Goal: Task Accomplishment & Management: Manage account settings

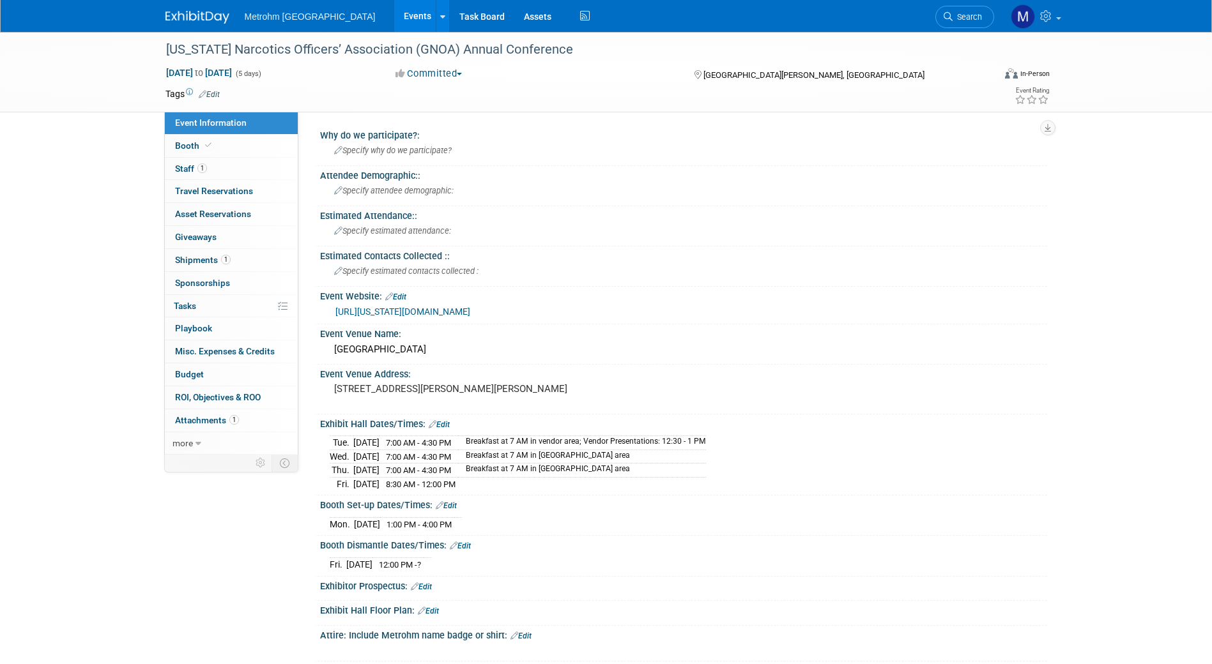
drag, startPoint x: 525, startPoint y: 10, endPoint x: 52, endPoint y: 191, distance: 506.4
click at [52, 191] on div "Georgia Narcotics Officers’ Association (GNOA) Annual Conference Aug 25, 2025 t…" at bounding box center [606, 556] width 1212 height 1048
click at [440, 425] on link "Edit" at bounding box center [439, 424] width 21 height 9
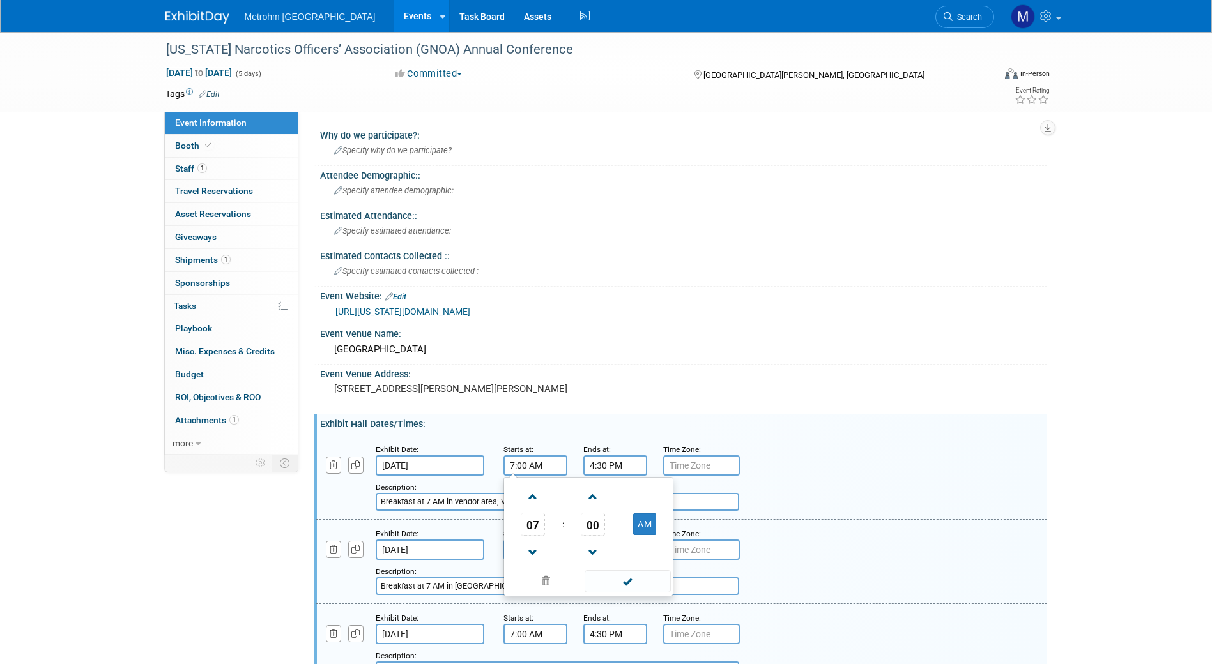
click at [515, 471] on input "7:00 AM" at bounding box center [535, 466] width 64 height 20
click at [533, 508] on span at bounding box center [533, 497] width 22 height 22
type input "8:00 AM"
click at [629, 580] on span at bounding box center [628, 582] width 86 height 22
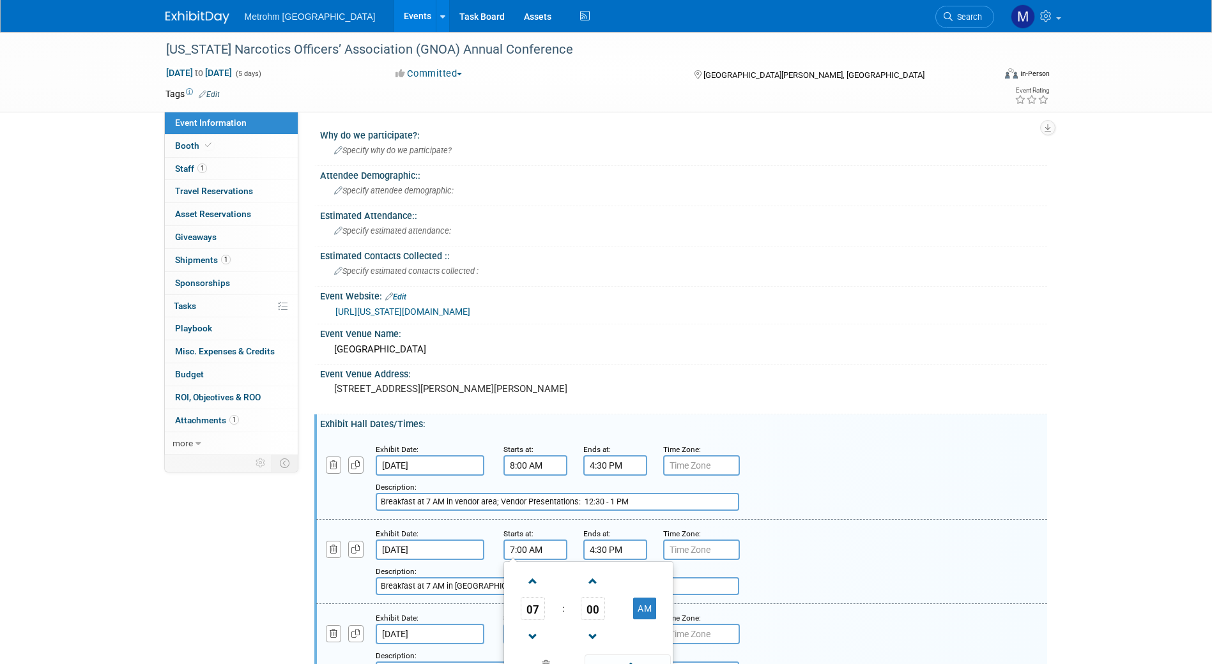
click at [518, 548] on input "7:00 AM" at bounding box center [535, 550] width 64 height 20
click at [532, 582] on span at bounding box center [533, 582] width 22 height 22
type input "9:00 AM"
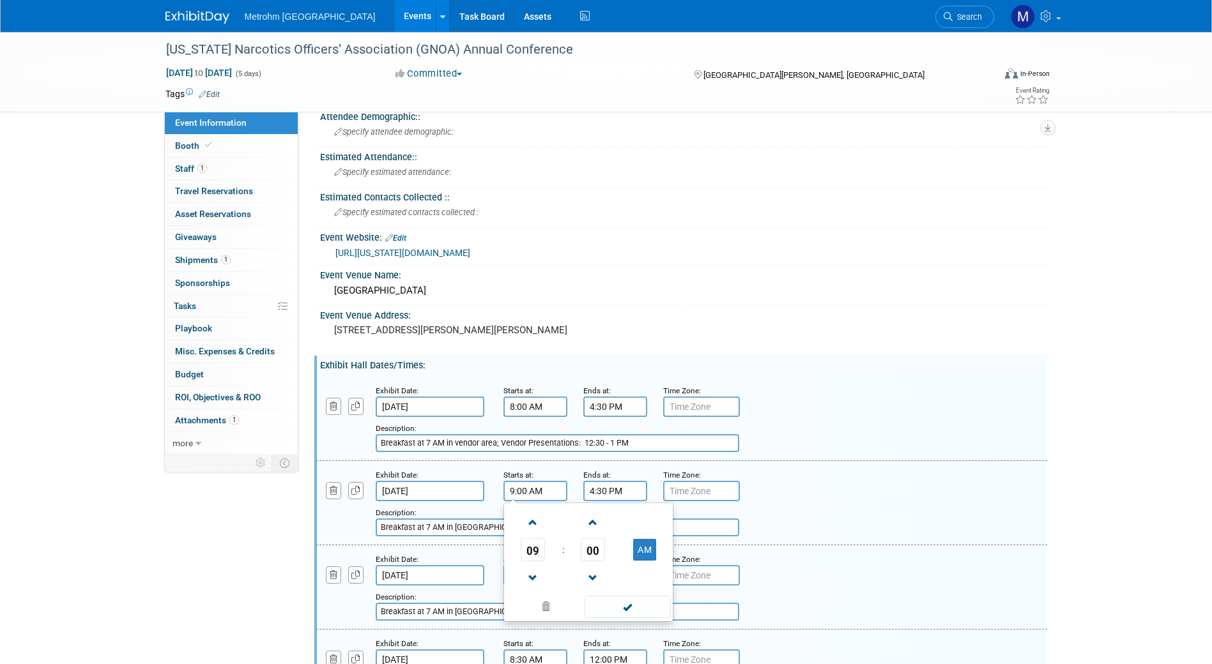
scroll to position [61, 0]
click at [612, 609] on span at bounding box center [628, 605] width 86 height 22
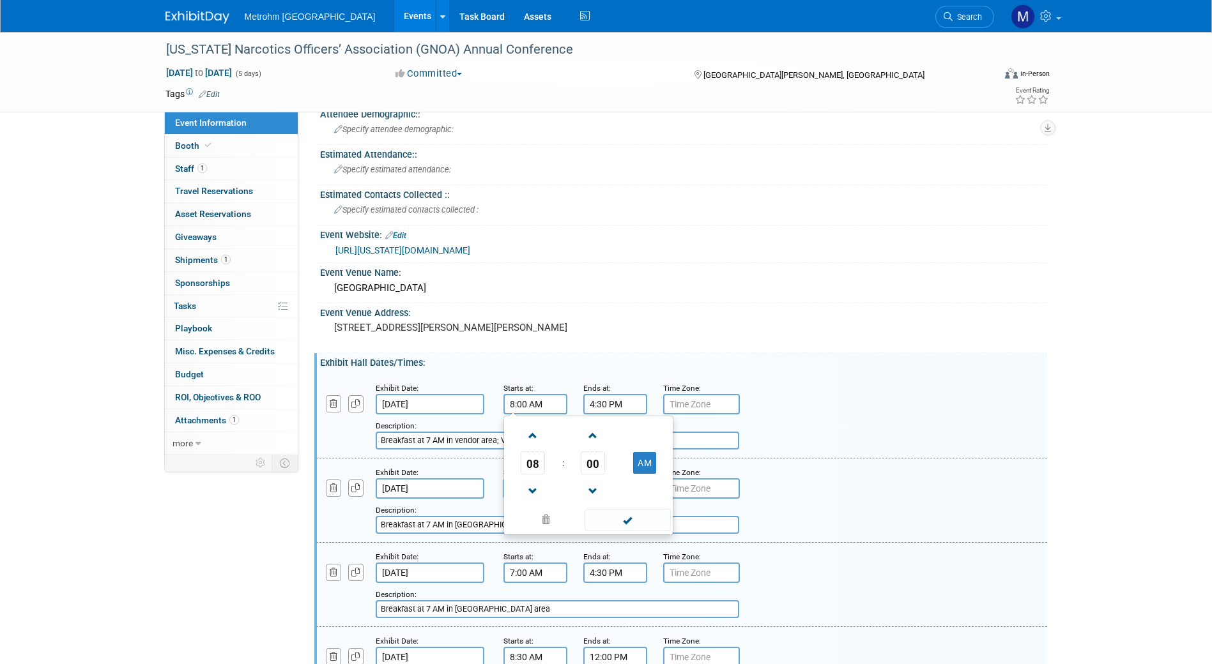
click at [526, 408] on input "8:00 AM" at bounding box center [535, 404] width 64 height 20
click at [531, 436] on span at bounding box center [533, 436] width 22 height 22
click at [537, 491] on span at bounding box center [533, 491] width 22 height 22
click at [604, 525] on span at bounding box center [628, 520] width 86 height 22
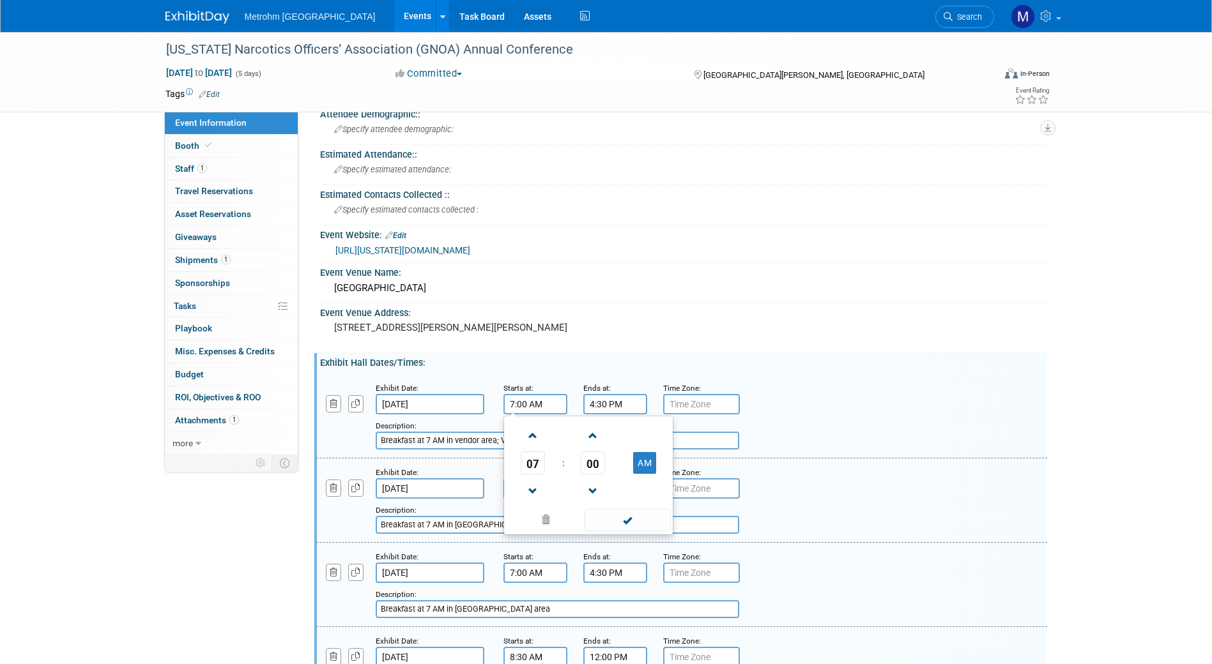
click at [513, 401] on input "7:00 AM" at bounding box center [535, 404] width 64 height 20
click at [530, 429] on span at bounding box center [533, 436] width 22 height 22
type input "8:00 AM"
click at [629, 525] on span at bounding box center [628, 520] width 86 height 22
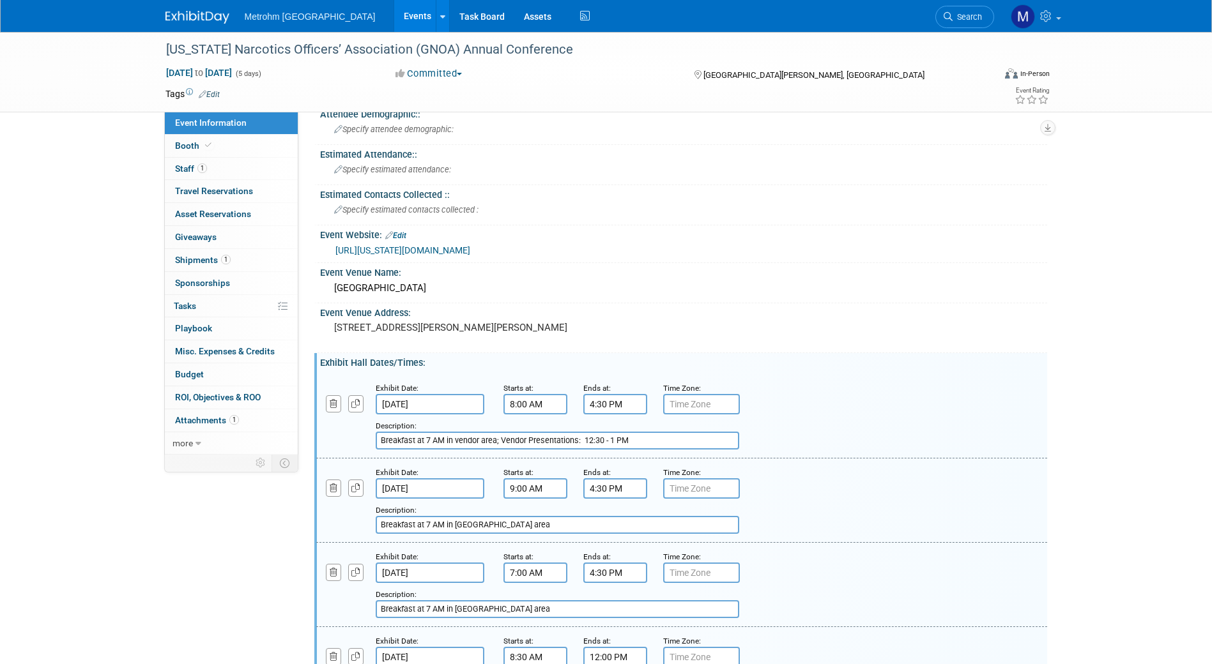
drag, startPoint x: 445, startPoint y: 439, endPoint x: 422, endPoint y: 441, distance: 23.1
click at [422, 441] on input "Breakfast at 7 AM in vendor area; Vendor Presentations: 12:30 - 1 PM" at bounding box center [558, 441] width 364 height 18
drag, startPoint x: 515, startPoint y: 441, endPoint x: 310, endPoint y: 475, distance: 207.2
click at [330, 475] on div "Exhibit Date: Aug 26, 2025 Starts at: 8:00 AM Ends at: 4:30 PM Time Zone: Apply…" at bounding box center [684, 533] width 708 height 318
click at [647, 438] on input "Breakfast an hour befor in vendor area; Vendor Presentations: 12:30 - 1 PM" at bounding box center [558, 441] width 364 height 18
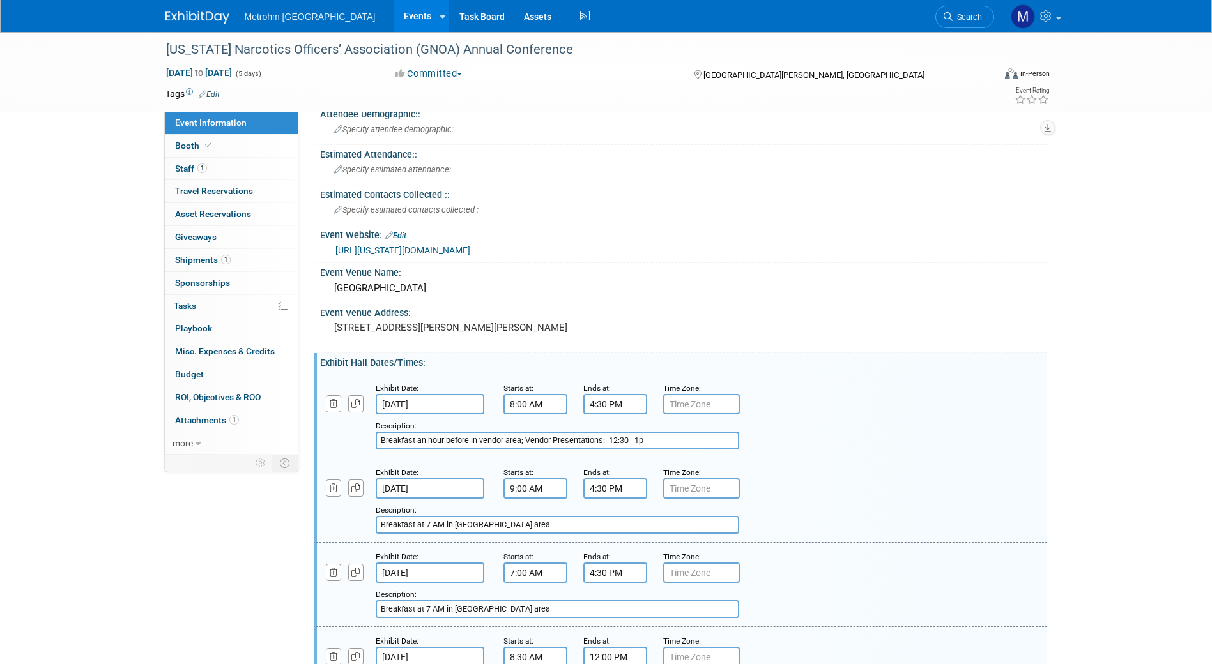
drag, startPoint x: 521, startPoint y: 438, endPoint x: 325, endPoint y: 456, distance: 196.9
click at [325, 456] on div "Exhibit Date: Aug 26, 2025 Starts at: 8:00 AM Ends at: 4:30 PM Time Zone: Apply…" at bounding box center [681, 416] width 731 height 84
type input "Breakfast an hour before in vendor area; Vendor Presentations: 12:30 - 1p"
drag, startPoint x: 522, startPoint y: 526, endPoint x: 346, endPoint y: 542, distance: 177.0
click at [346, 542] on div "Exhibit Date: Aug 27, 2025 Starts at: 9:00 AM Ends at: 4:30 PM Time Zone: Apply…" at bounding box center [681, 501] width 731 height 84
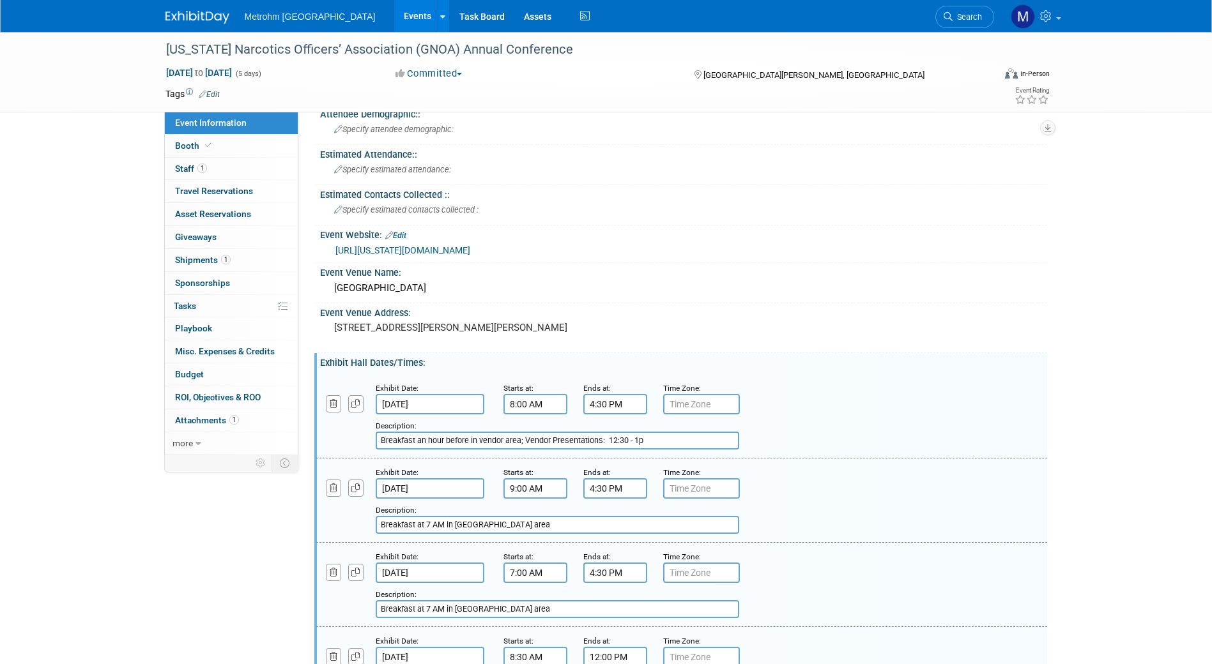
paste input "n hour before"
type input "Breakfast an hour before in vendor area"
click at [470, 614] on input "Breakfast at 7 AM in vendor area" at bounding box center [558, 610] width 364 height 18
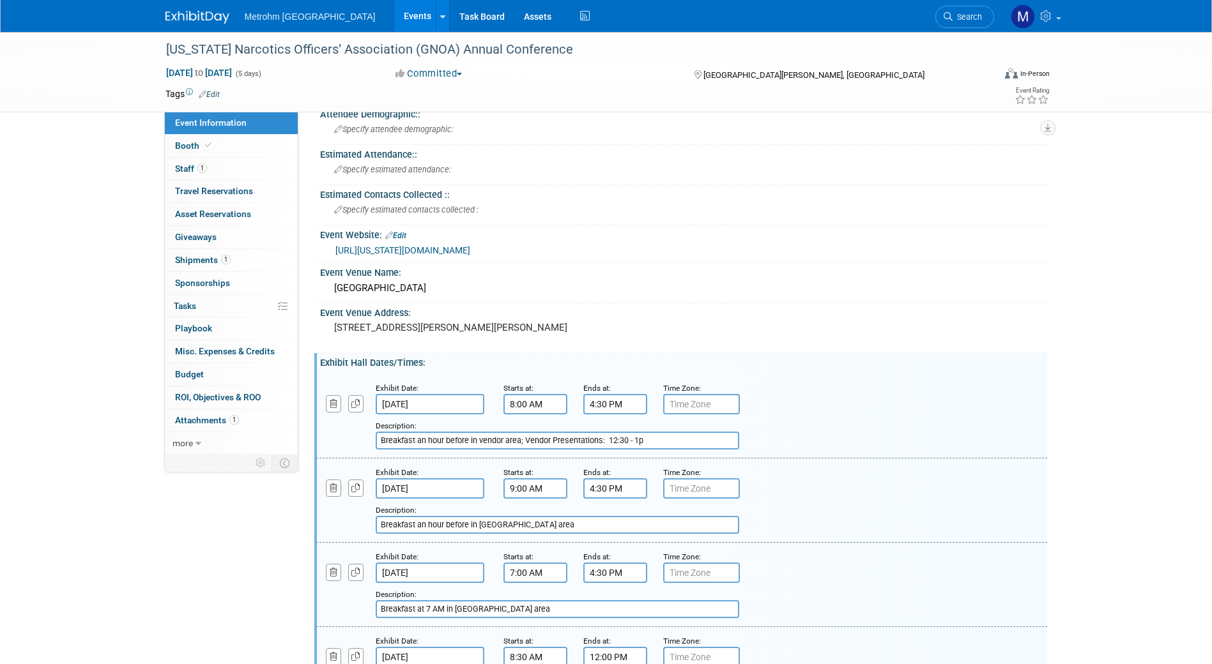
paste input "n hour before"
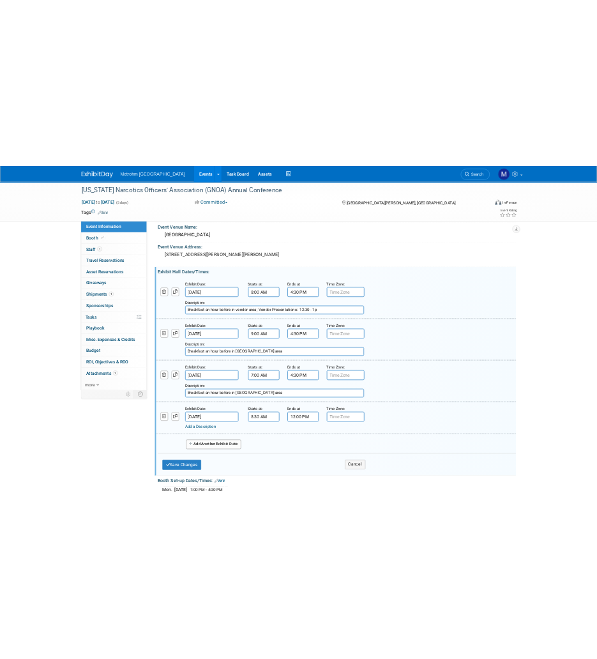
scroll to position [210, 0]
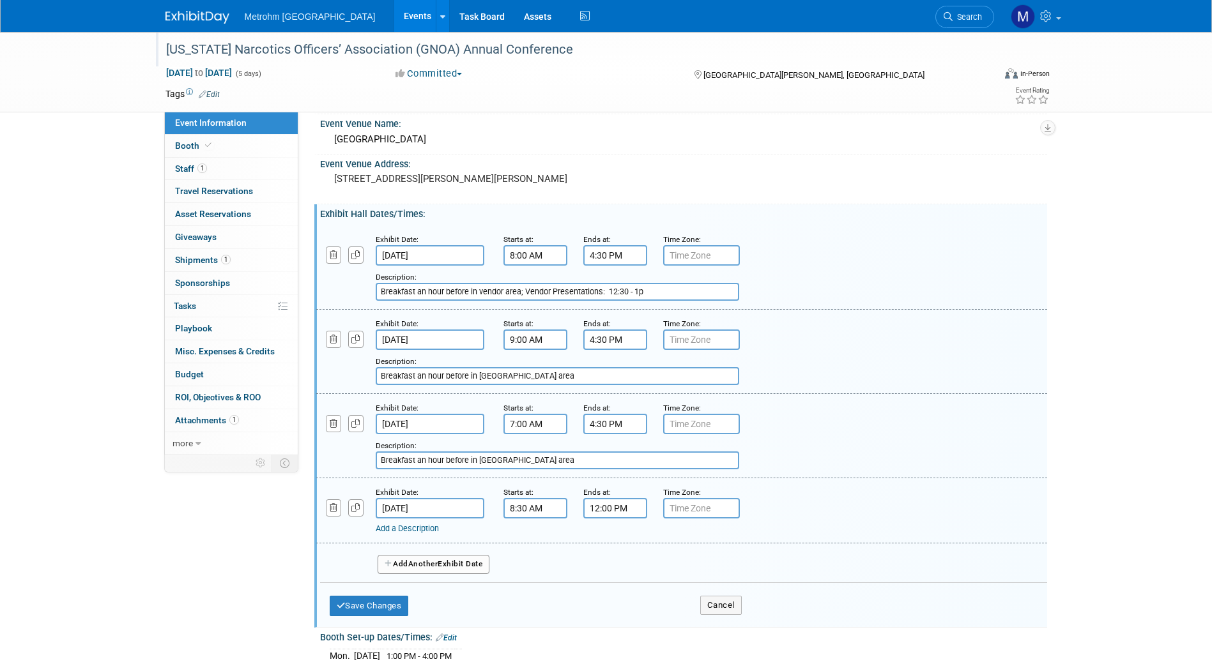
type input "Breakfast an hour before in vendor area"
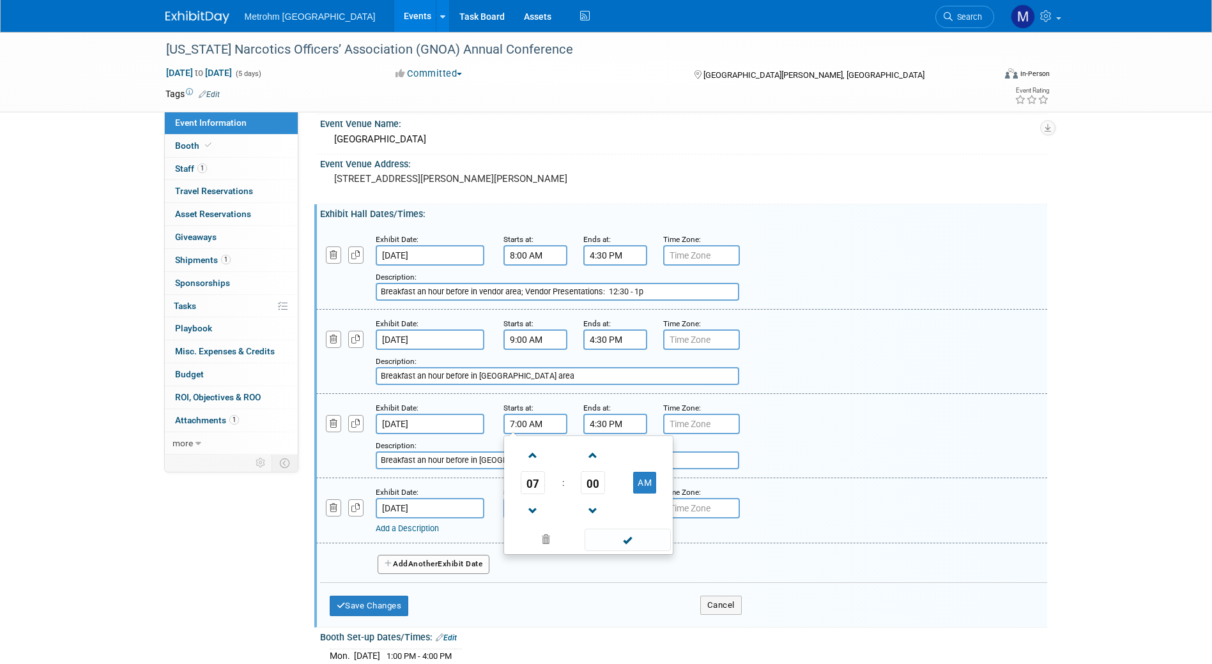
click at [525, 425] on input "7:00 AM" at bounding box center [535, 424] width 64 height 20
click at [535, 454] on span at bounding box center [533, 456] width 22 height 22
click at [592, 486] on span "00" at bounding box center [593, 482] width 24 height 23
click at [606, 487] on td "30" at bounding box center [608, 490] width 41 height 34
click at [632, 537] on span at bounding box center [628, 540] width 86 height 22
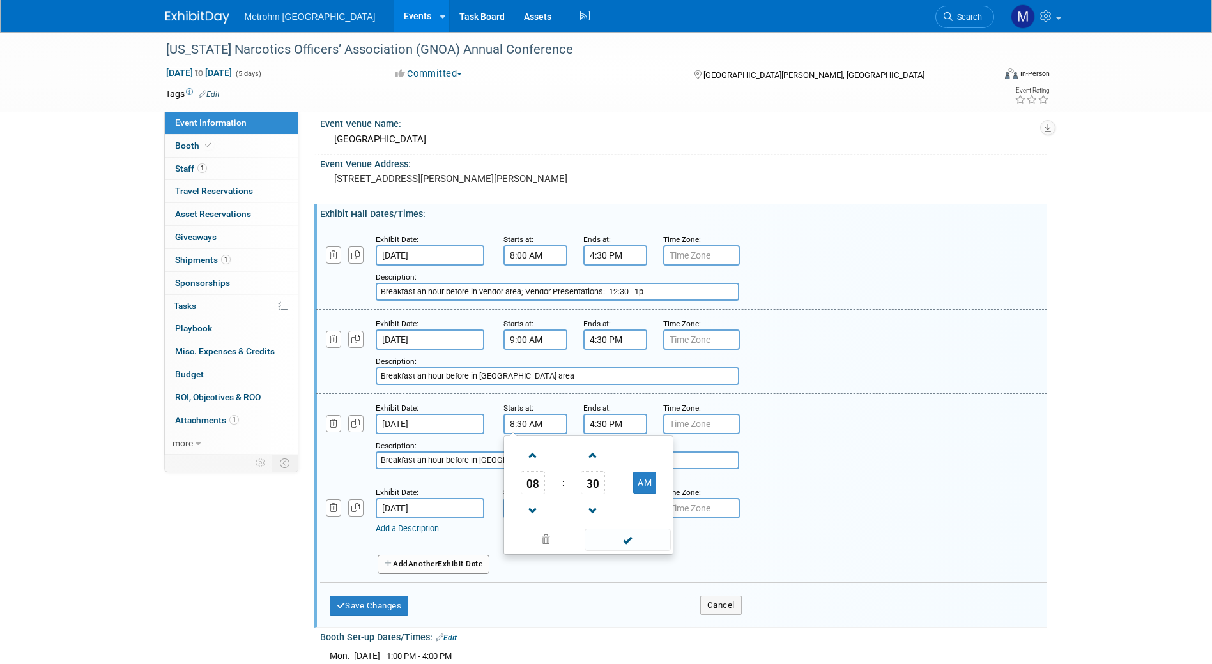
click at [535, 428] on input "8:30 AM" at bounding box center [535, 424] width 64 height 20
click at [533, 463] on span at bounding box center [533, 456] width 22 height 22
click at [596, 475] on span "30" at bounding box center [593, 482] width 24 height 23
click at [542, 457] on td "00" at bounding box center [527, 456] width 41 height 34
type input "9:00 AM"
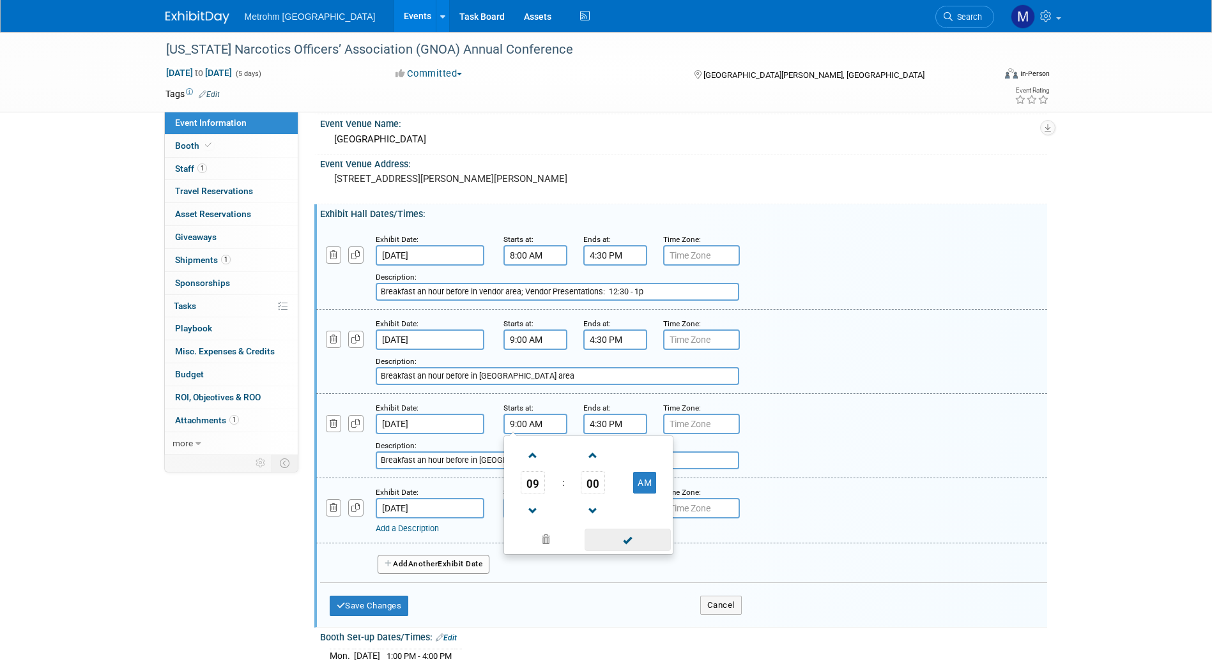
click at [625, 536] on span at bounding box center [628, 540] width 86 height 22
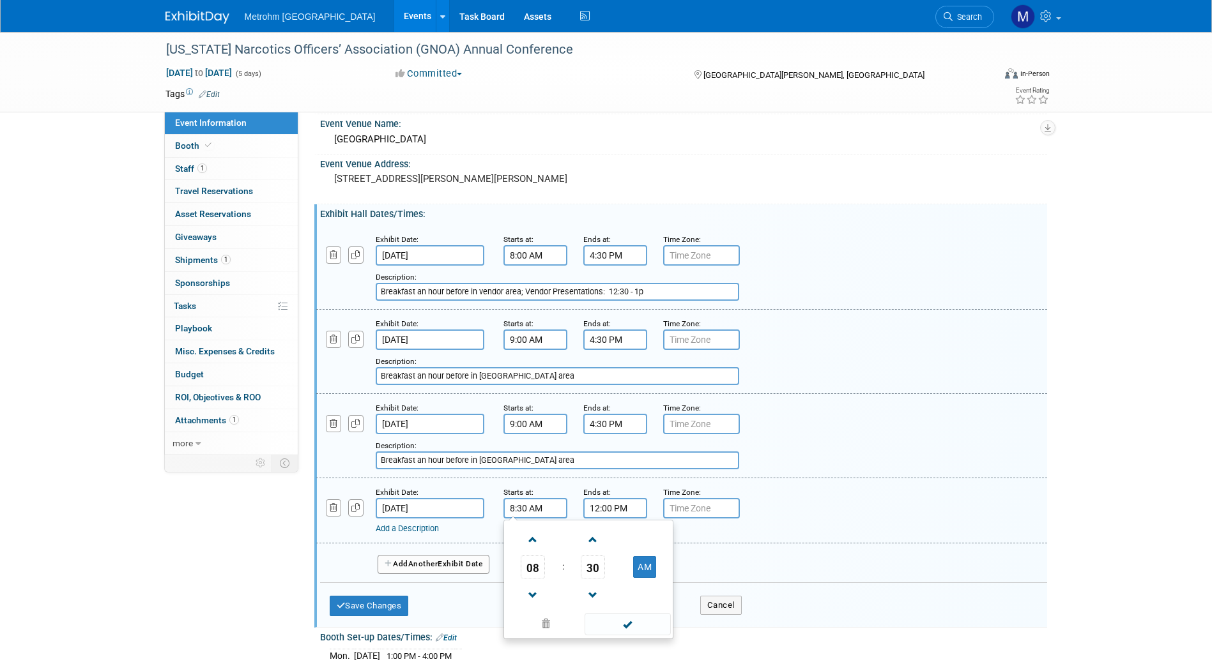
click at [519, 509] on input "8:30 AM" at bounding box center [535, 508] width 64 height 20
click at [539, 534] on span at bounding box center [533, 540] width 22 height 22
click at [608, 573] on td "30" at bounding box center [593, 567] width 53 height 23
click at [599, 570] on span "30" at bounding box center [593, 567] width 24 height 23
click at [528, 543] on td "00" at bounding box center [527, 540] width 41 height 34
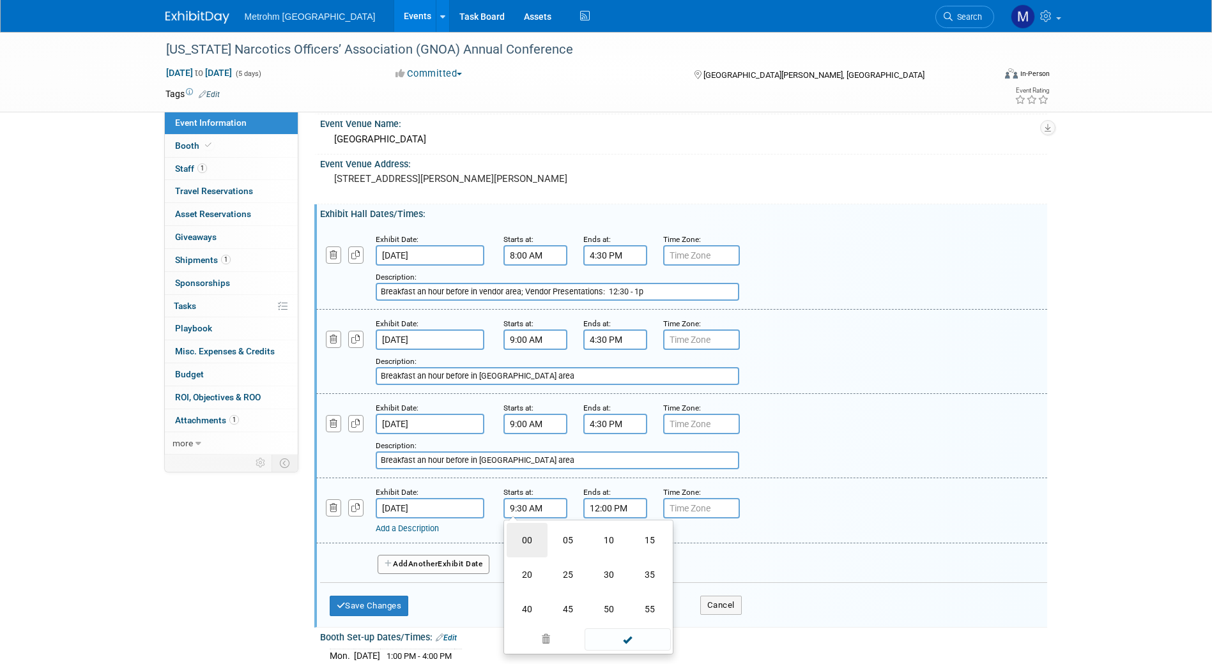
type input "9:00 AM"
click at [624, 624] on span at bounding box center [628, 624] width 86 height 22
click at [422, 527] on link "Add a Description" at bounding box center [407, 529] width 63 height 10
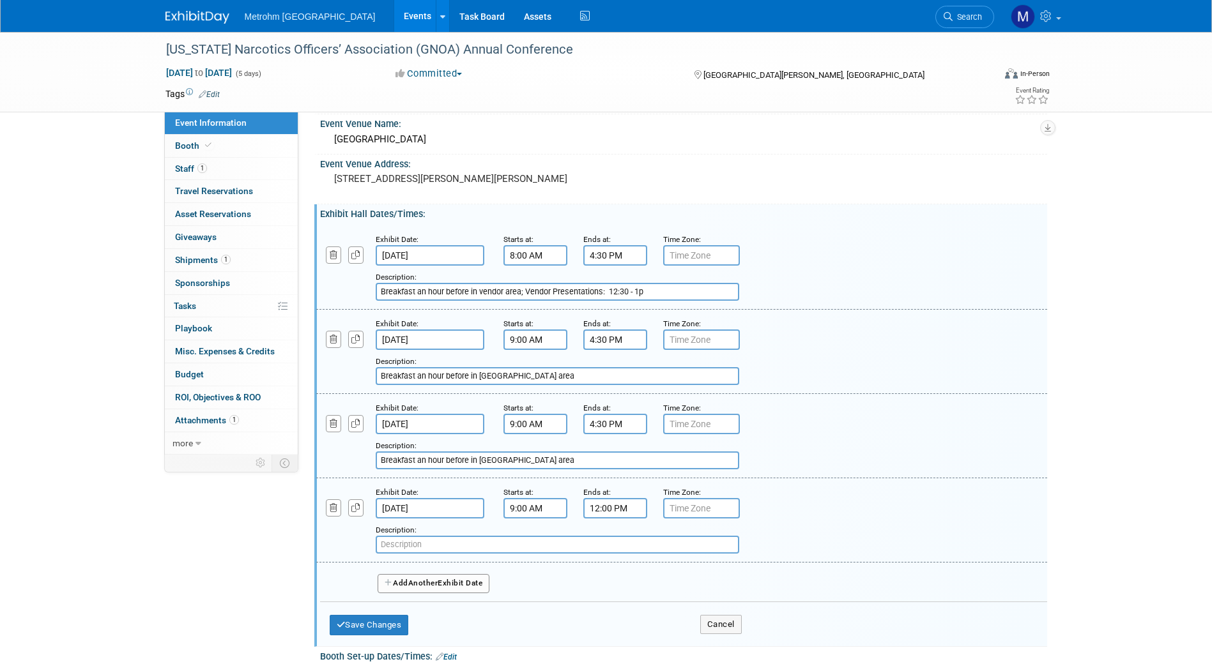
click at [406, 547] on input "text" at bounding box center [558, 545] width 364 height 18
paste input "Breakfast an hour before in vendor area"
type input "Breakfast an hour before in vendor area"
click at [364, 636] on div "Save Changes Cancel" at bounding box center [536, 622] width 412 height 40
click at [360, 627] on button "Save Changes" at bounding box center [369, 625] width 79 height 20
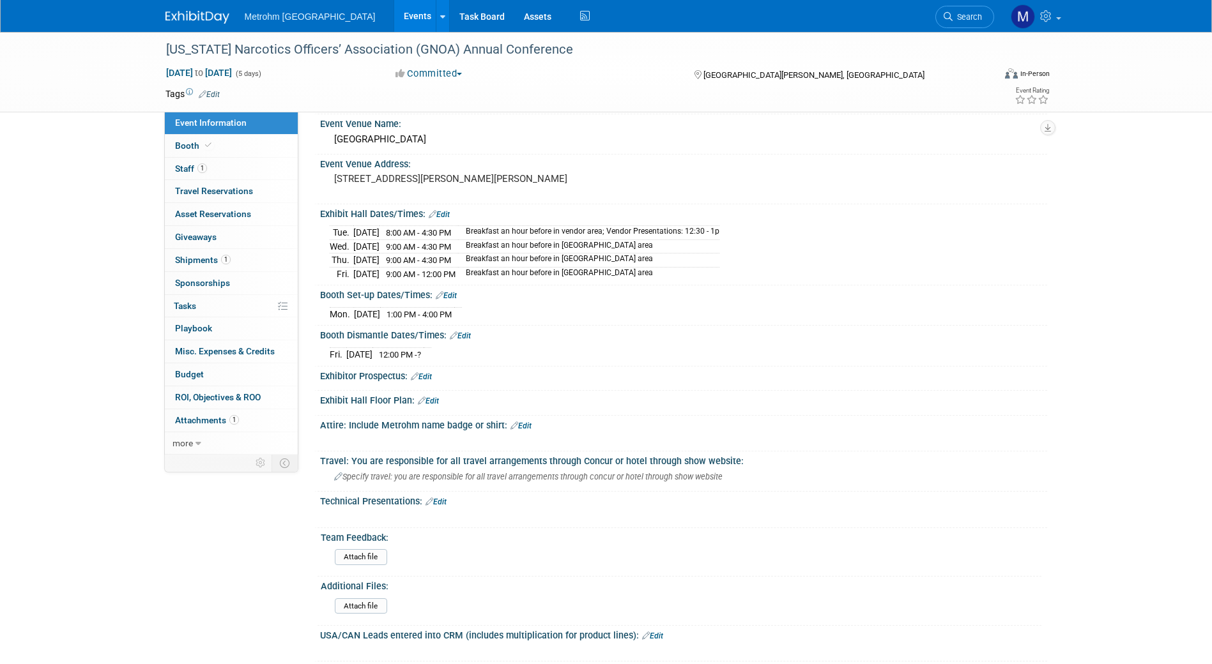
click at [442, 215] on link "Edit" at bounding box center [439, 214] width 21 height 9
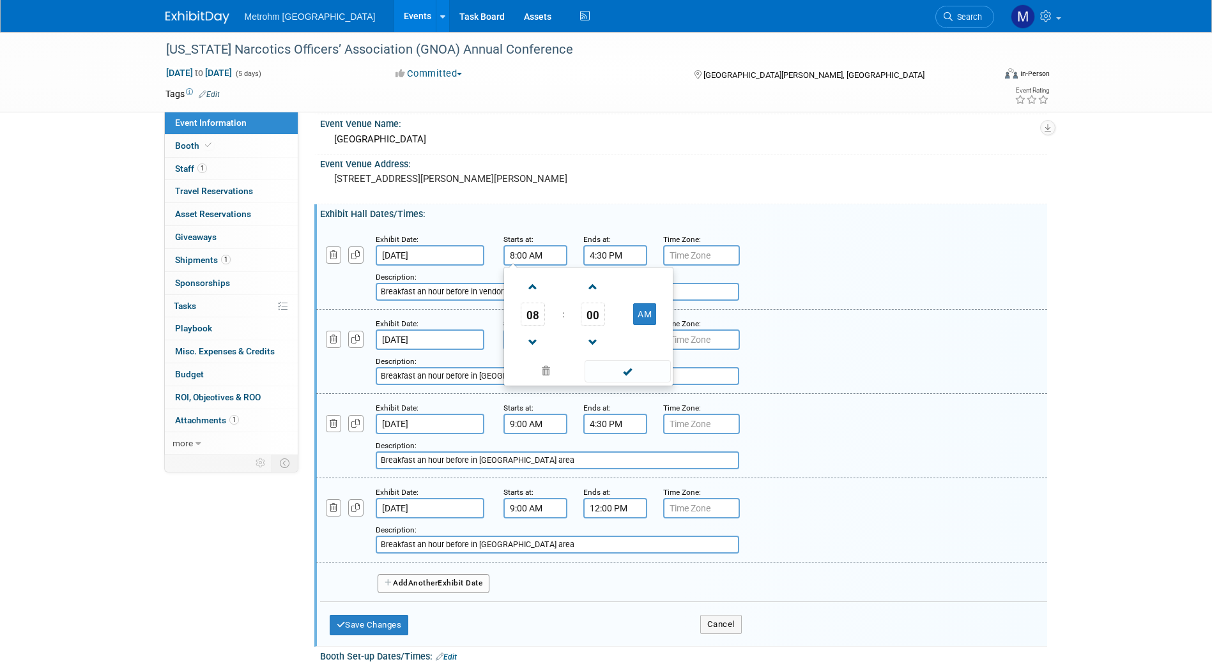
click at [513, 259] on input "8:00 AM" at bounding box center [535, 255] width 64 height 20
click at [526, 293] on span at bounding box center [533, 287] width 22 height 22
click at [528, 348] on span at bounding box center [533, 343] width 22 height 22
type input "7:00 AM"
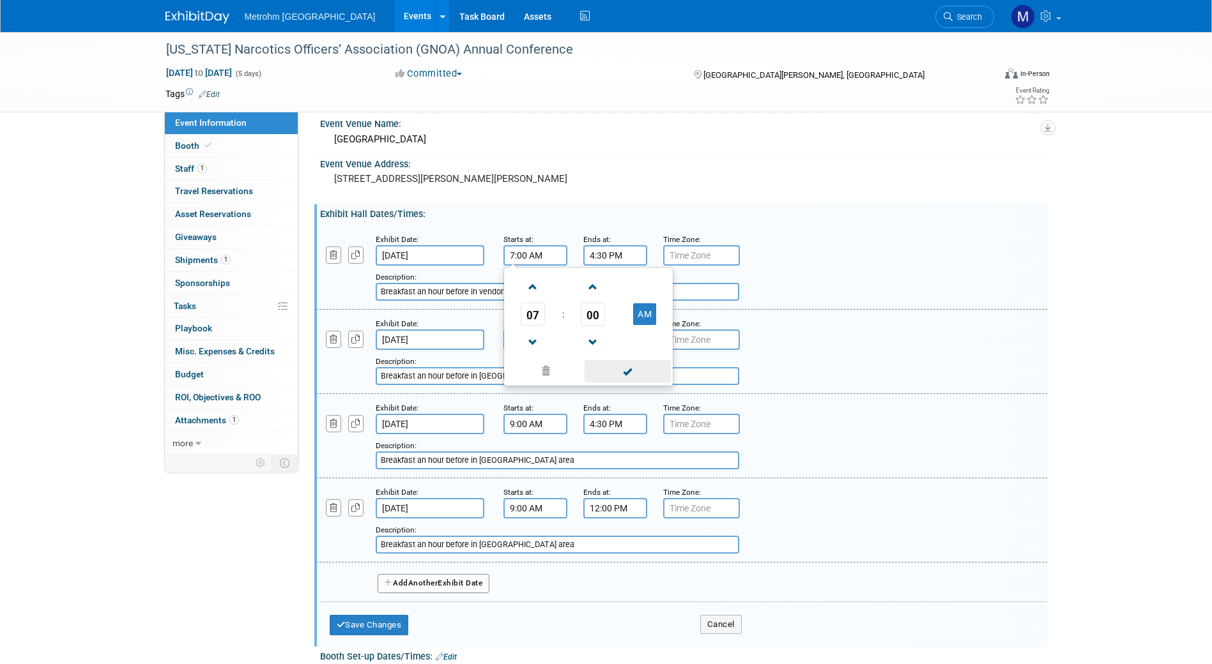
click at [604, 374] on span at bounding box center [628, 371] width 86 height 22
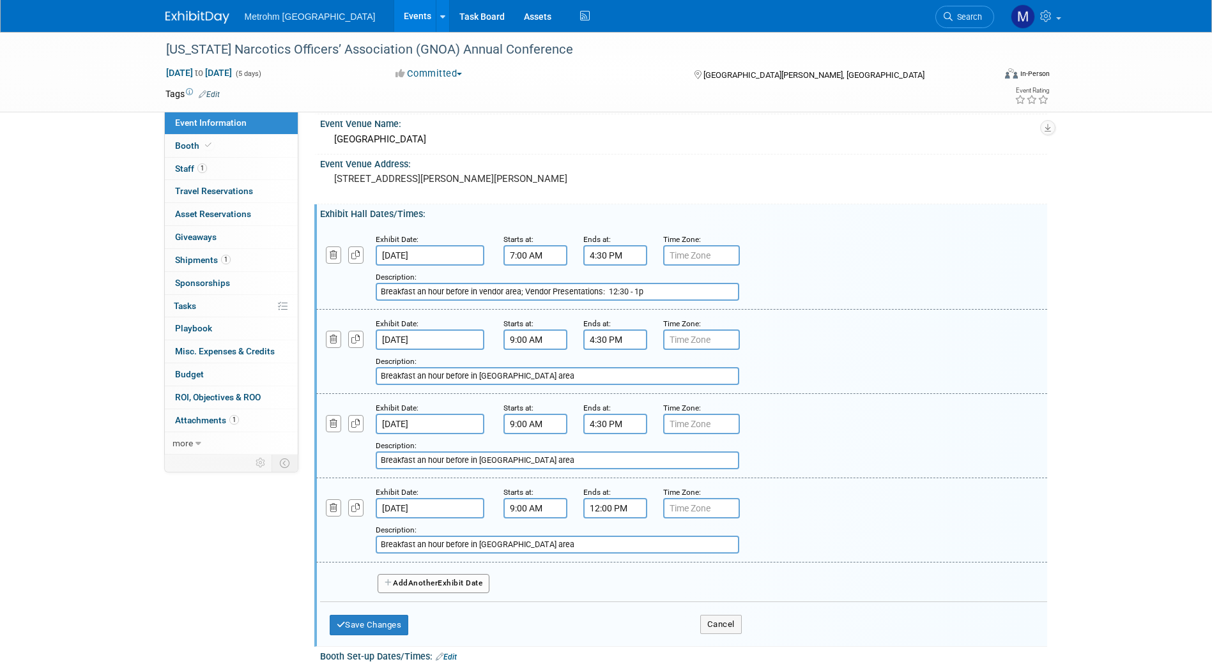
click at [525, 335] on input "9:00 AM" at bounding box center [535, 340] width 64 height 20
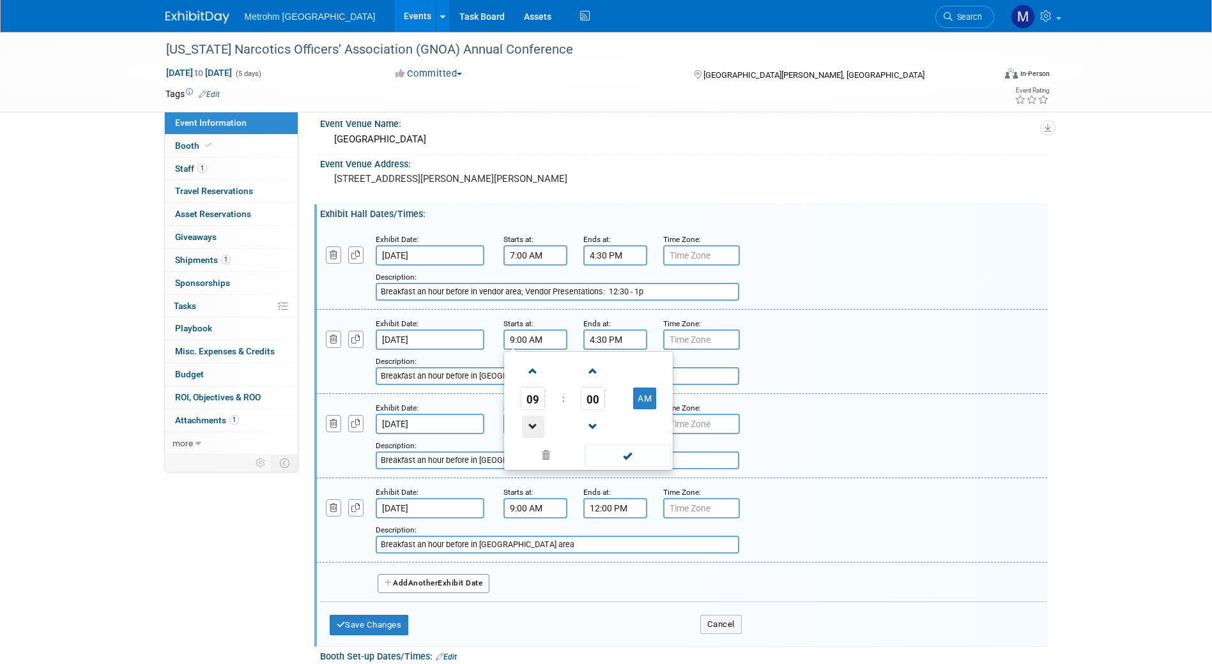
click at [531, 424] on span at bounding box center [533, 427] width 22 height 22
type input "8:00 AM"
click at [602, 461] on span at bounding box center [628, 456] width 86 height 22
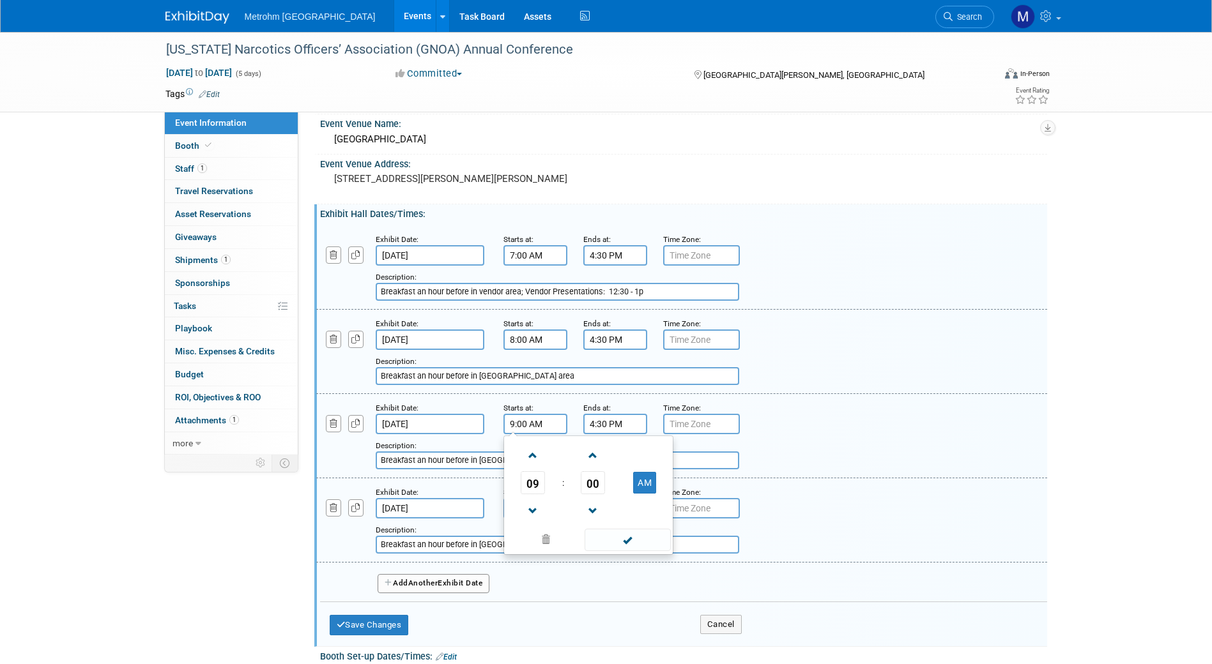
click at [530, 425] on input "9:00 AM" at bounding box center [535, 424] width 64 height 20
click at [533, 515] on span at bounding box center [533, 511] width 22 height 22
type input "8:00 AM"
click at [622, 542] on span at bounding box center [628, 540] width 86 height 22
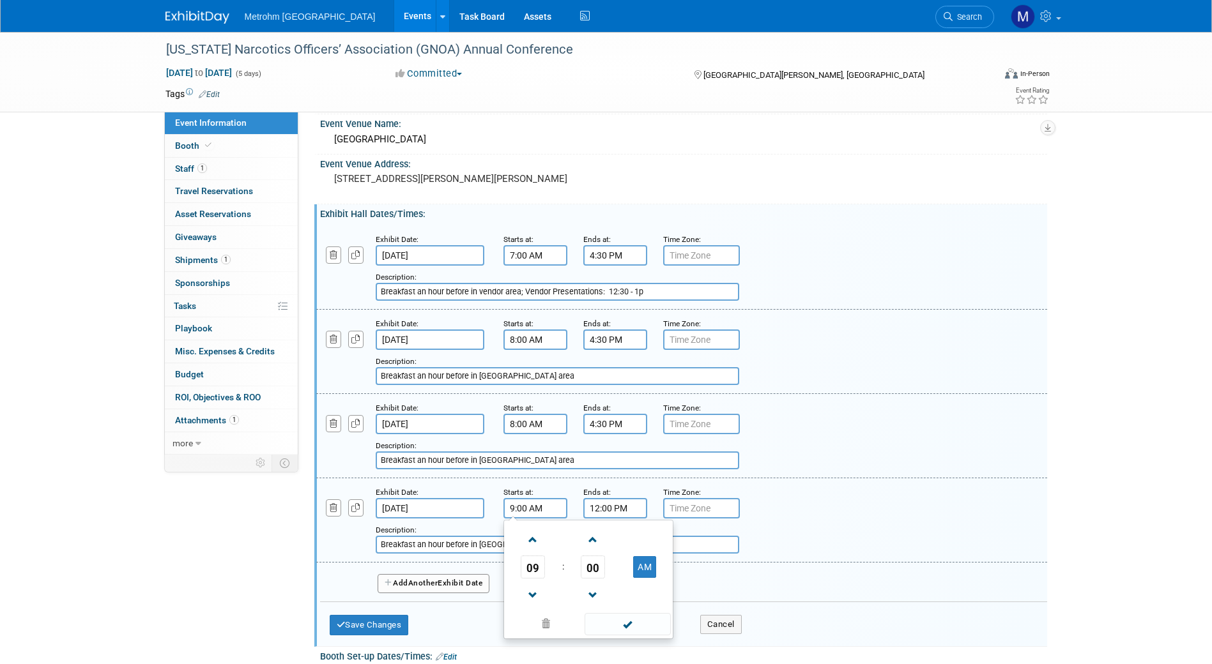
click at [533, 514] on input "9:00 AM" at bounding box center [535, 508] width 64 height 20
click at [531, 588] on span at bounding box center [533, 596] width 22 height 22
type input "8:00 AM"
click at [609, 622] on span at bounding box center [628, 624] width 86 height 22
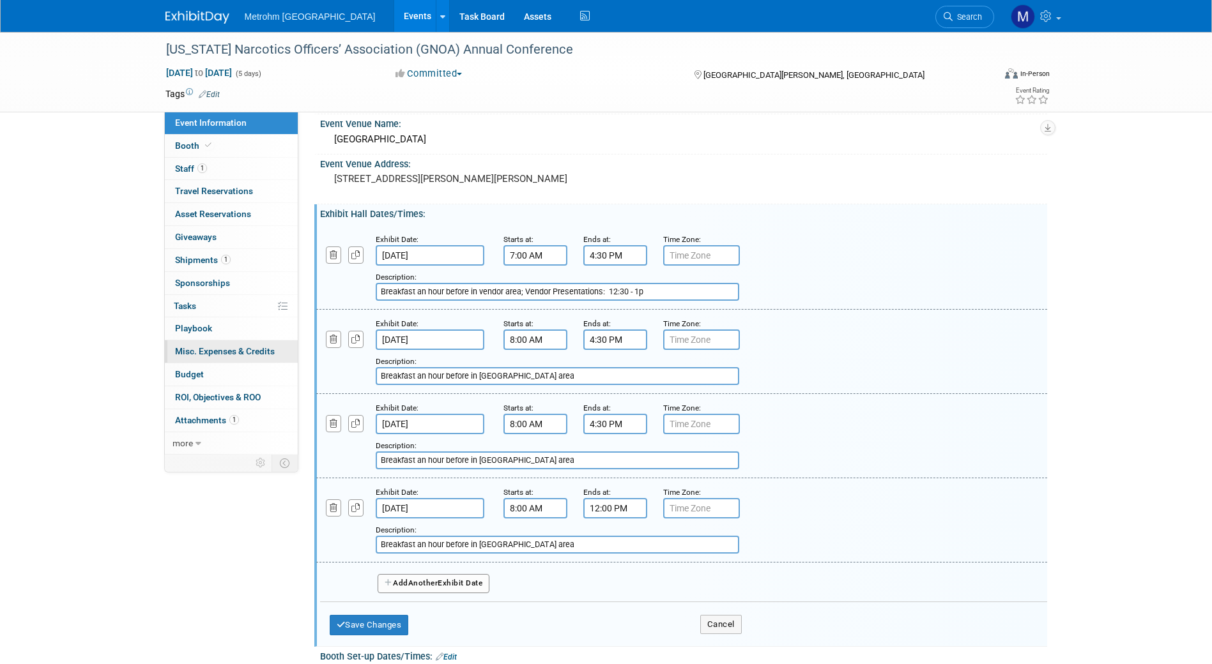
drag, startPoint x: 525, startPoint y: 290, endPoint x: 263, endPoint y: 342, distance: 267.6
click at [263, 342] on div "Event Information Event Info Booth Booth 1 Staff 1 Staff 0 Travel Reservations …" at bounding box center [606, 514] width 901 height 1384
type input "Vendor Presentations: 12:30 - 1p"
click at [533, 380] on input "Breakfast an hour before in vendor area" at bounding box center [558, 376] width 364 height 18
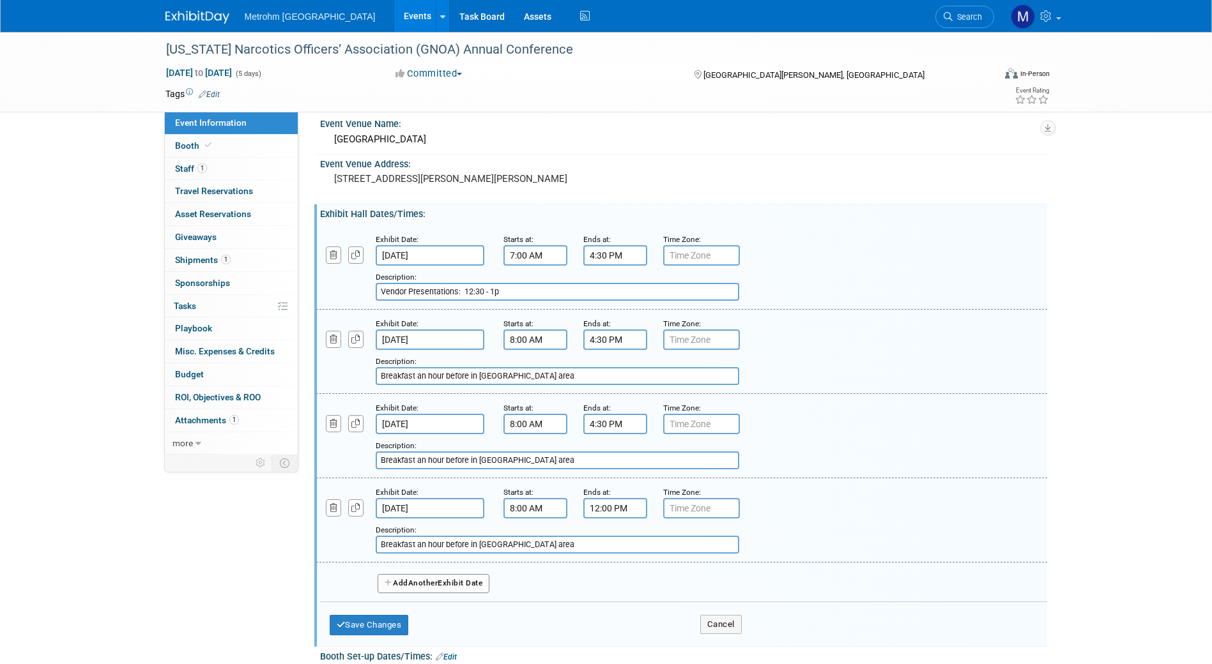
click at [533, 380] on input "Breakfast an hour before in vendor area" at bounding box center [558, 376] width 364 height 18
click at [530, 461] on input "Breakfast an hour before in vendor area" at bounding box center [558, 461] width 364 height 18
click at [528, 544] on input "Breakfast an hour before in vendor area" at bounding box center [558, 545] width 364 height 18
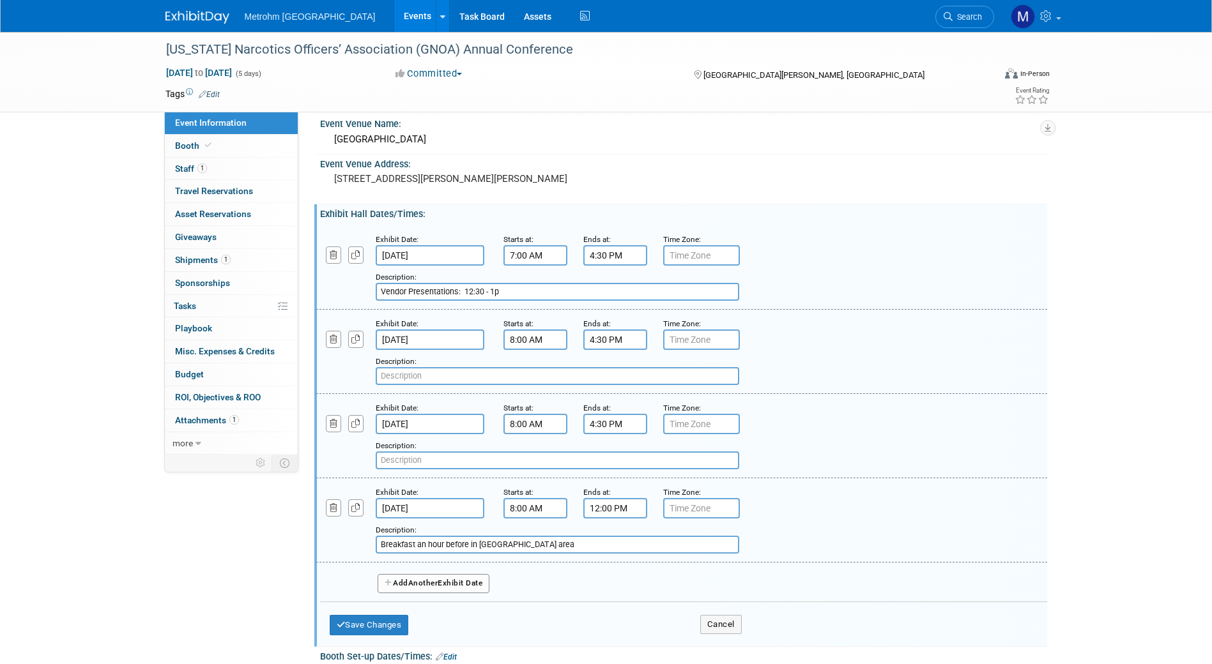
click at [528, 544] on input "Breakfast an hour before in vendor area" at bounding box center [558, 545] width 364 height 18
click at [422, 379] on input "text" at bounding box center [558, 376] width 364 height 18
click at [454, 376] on input "Breakfast starting at 8 in vendor area" at bounding box center [558, 376] width 364 height 18
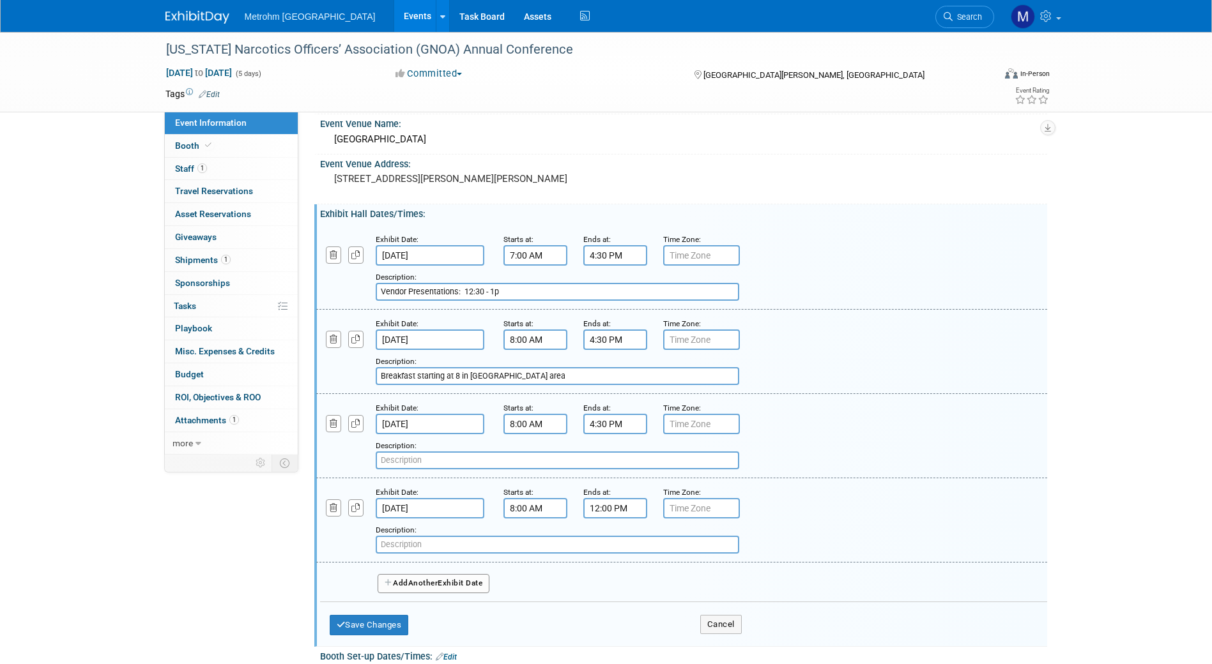
click at [454, 376] on input "Breakfast starting at 8 in vendor area" at bounding box center [558, 376] width 364 height 18
type input "Breakfast starting at 8 in vendor area"
click at [425, 456] on input "text" at bounding box center [558, 461] width 364 height 18
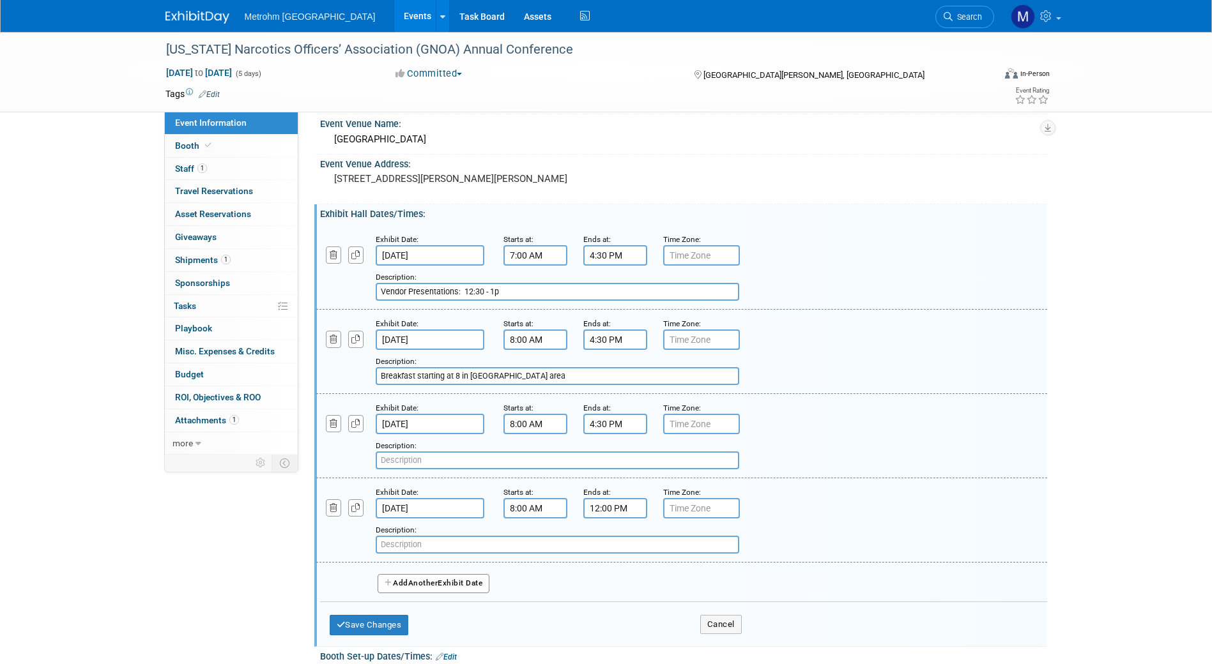
paste input "Breakfast starting at 8 in vendor area"
type input "Breakfast starting at 8 in vendor area"
click at [422, 551] on input "text" at bounding box center [558, 545] width 364 height 18
paste input "Breakfast starting at 8 in vendor area"
type input "Breakfast starting at 8 in vendor area"
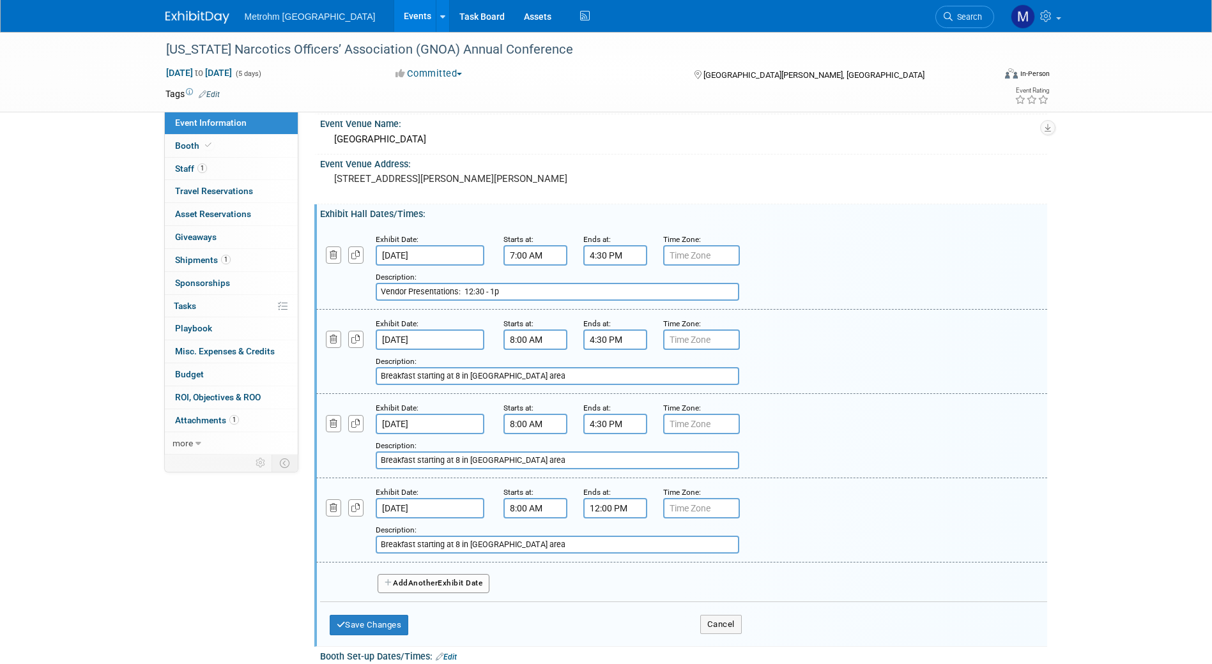
click at [382, 294] on input "Vendor Presentations: 12:30 - 1p" at bounding box center [558, 292] width 364 height 18
paste input "Breakfast starting at 8 in vendor area"
click at [462, 291] on input "Breakfast starting at 8 in vendor area; Vendor Presentations: 12:30 - 1p" at bounding box center [558, 292] width 364 height 18
type input "Breakfast starting at 7 in vendor area; Vendor Presentations: 12:30 - 1p"
click at [349, 621] on button "Save Changes" at bounding box center [369, 625] width 79 height 20
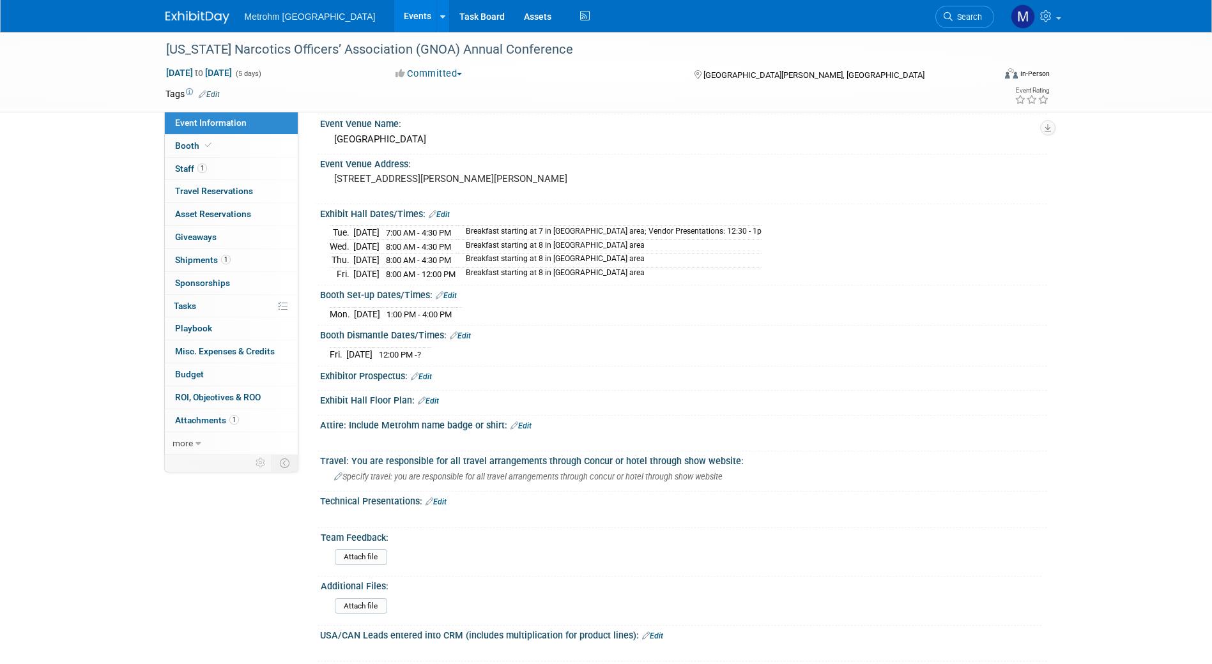
click at [444, 211] on link "Edit" at bounding box center [439, 214] width 21 height 9
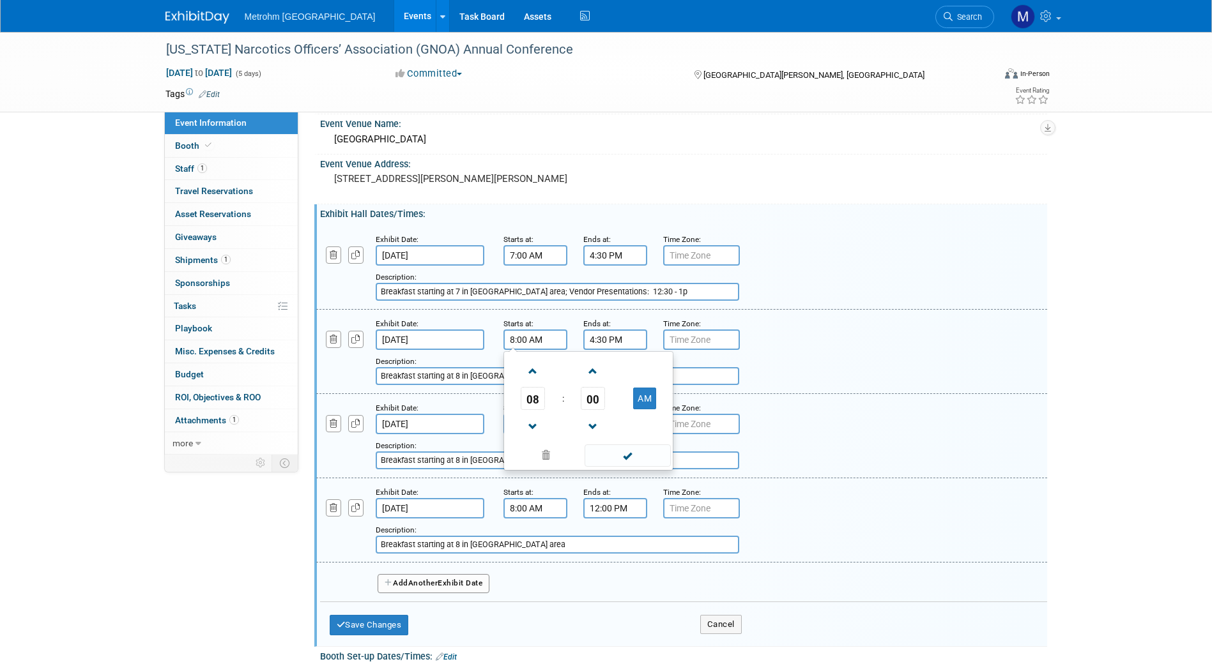
click at [525, 343] on input "8:00 AM" at bounding box center [535, 340] width 64 height 20
click at [539, 402] on span "08" at bounding box center [533, 398] width 24 height 23
click at [650, 399] on td "07" at bounding box center [649, 406] width 41 height 34
click at [602, 400] on span "00" at bounding box center [593, 398] width 24 height 23
click at [614, 396] on td "30" at bounding box center [608, 406] width 41 height 34
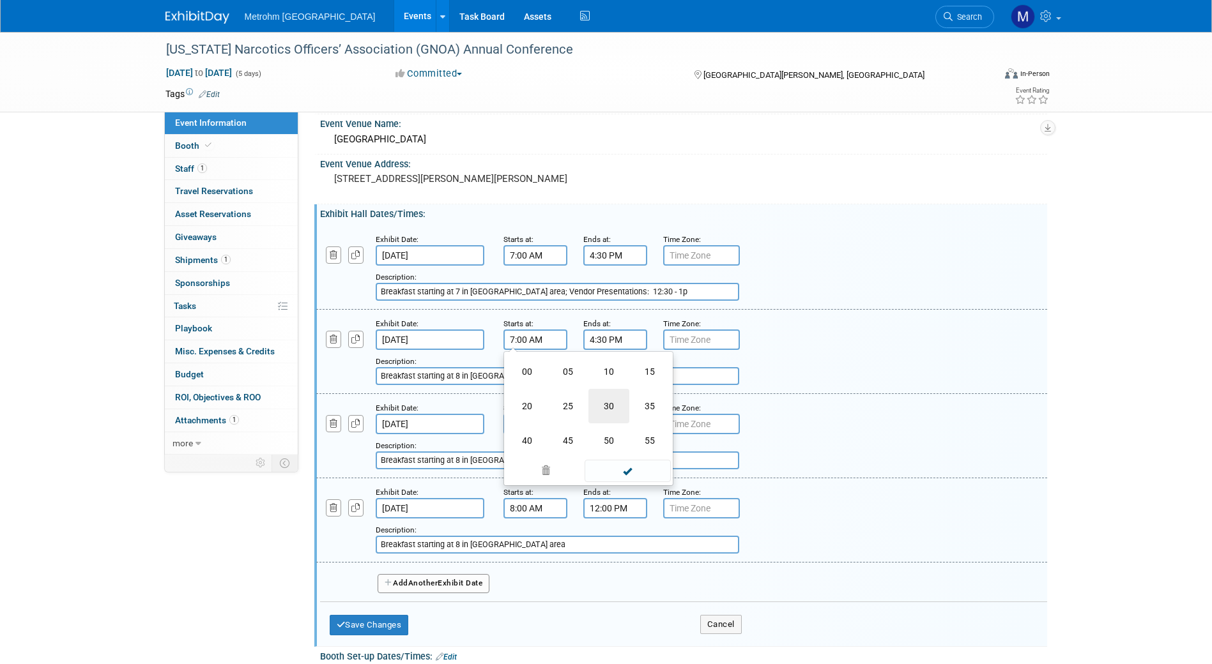
type input "7:30 AM"
click at [616, 454] on span at bounding box center [628, 456] width 86 height 22
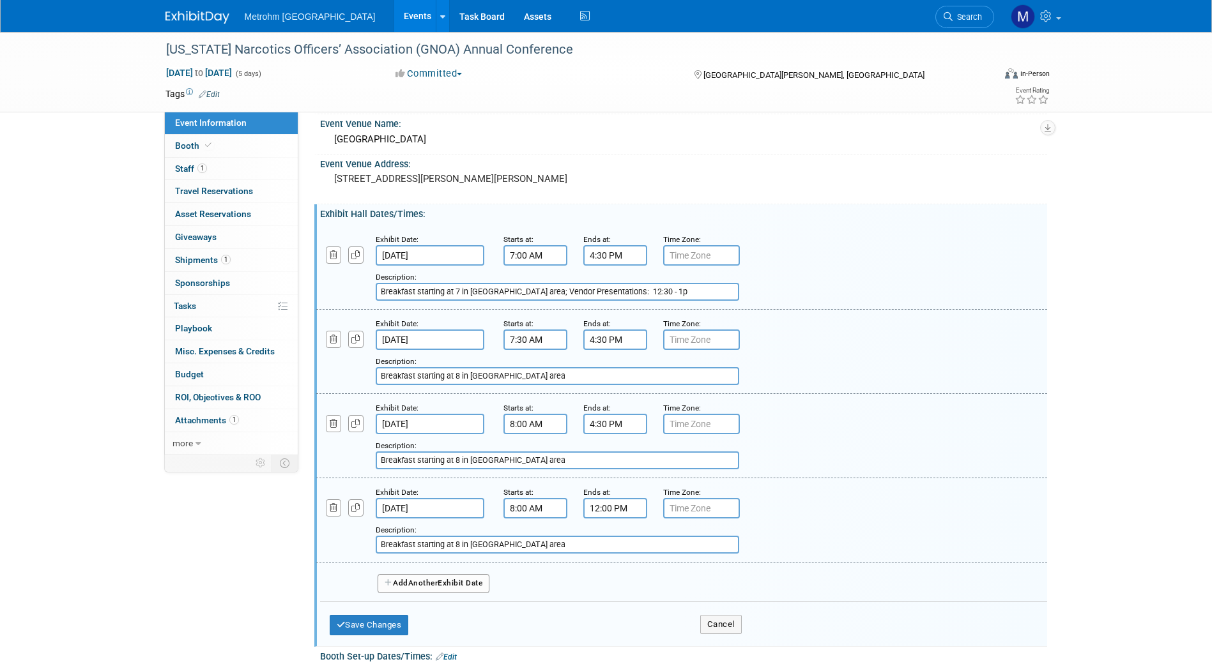
click at [460, 379] on input "Breakfast starting at 8 in vendor area" at bounding box center [558, 376] width 364 height 18
type input "Breakfast starting at 7:30 in vendor area"
click at [361, 633] on button "Save Changes" at bounding box center [369, 625] width 79 height 20
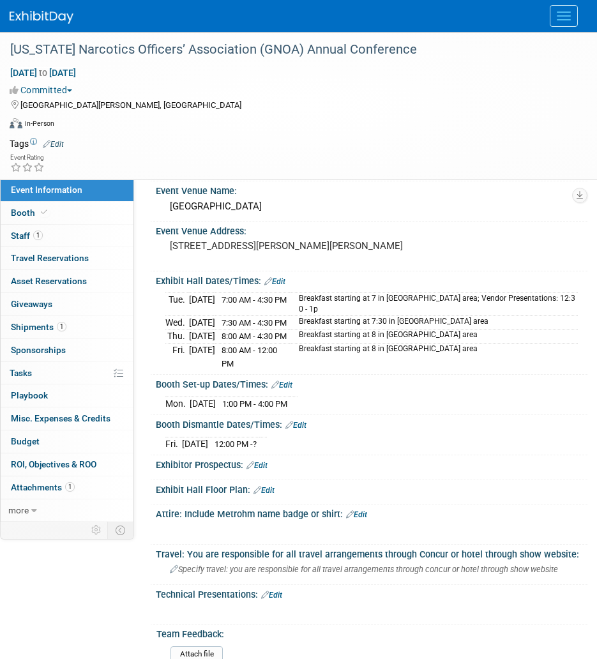
click at [300, 421] on link "Edit" at bounding box center [296, 425] width 21 height 9
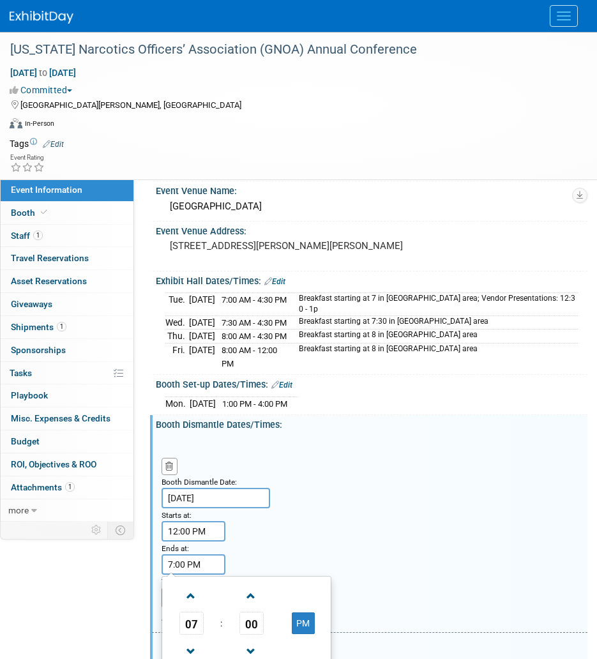
click at [195, 555] on input "7:00 PM" at bounding box center [194, 565] width 64 height 20
click at [192, 612] on span "07" at bounding box center [192, 623] width 24 height 23
click at [225, 579] on td "01" at bounding box center [226, 596] width 41 height 34
type input "1:00 PM"
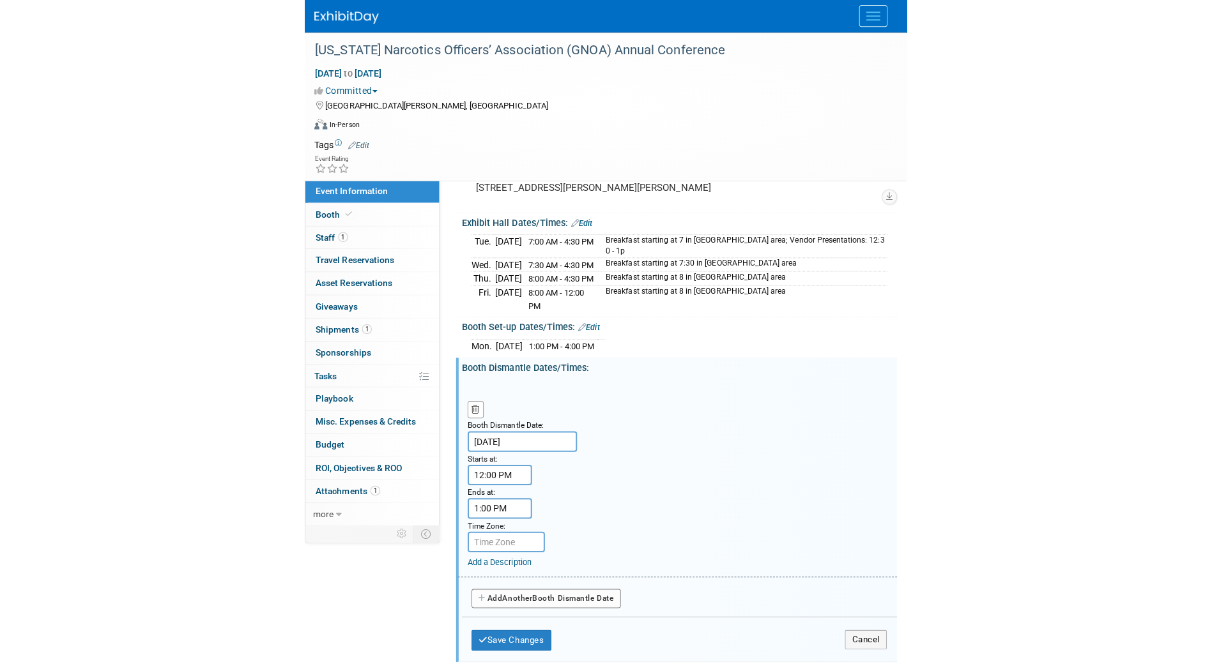
scroll to position [271, 0]
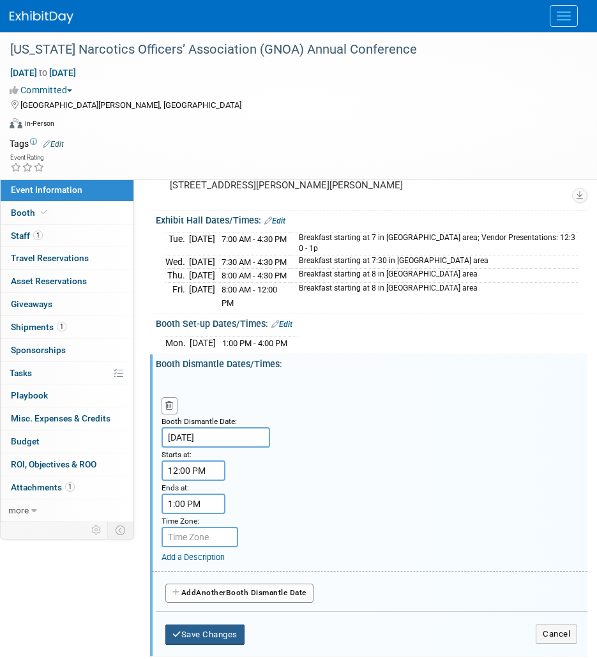
click at [224, 625] on button "Save Changes" at bounding box center [204, 635] width 79 height 20
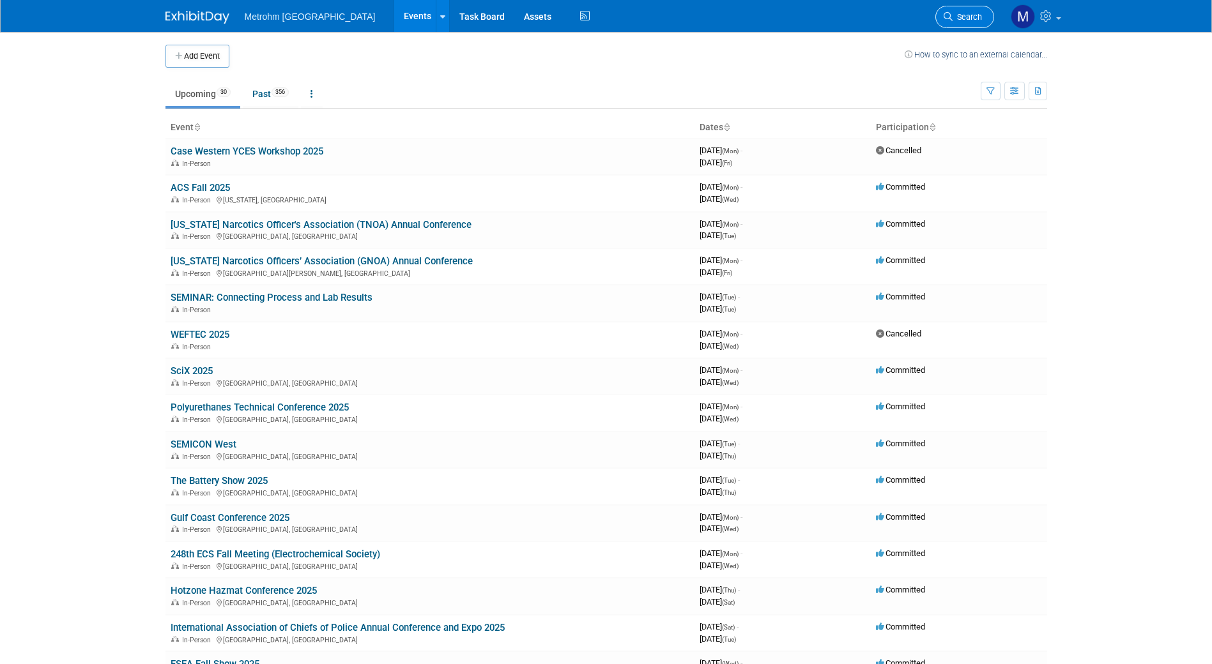
click at [946, 15] on icon at bounding box center [948, 16] width 9 height 9
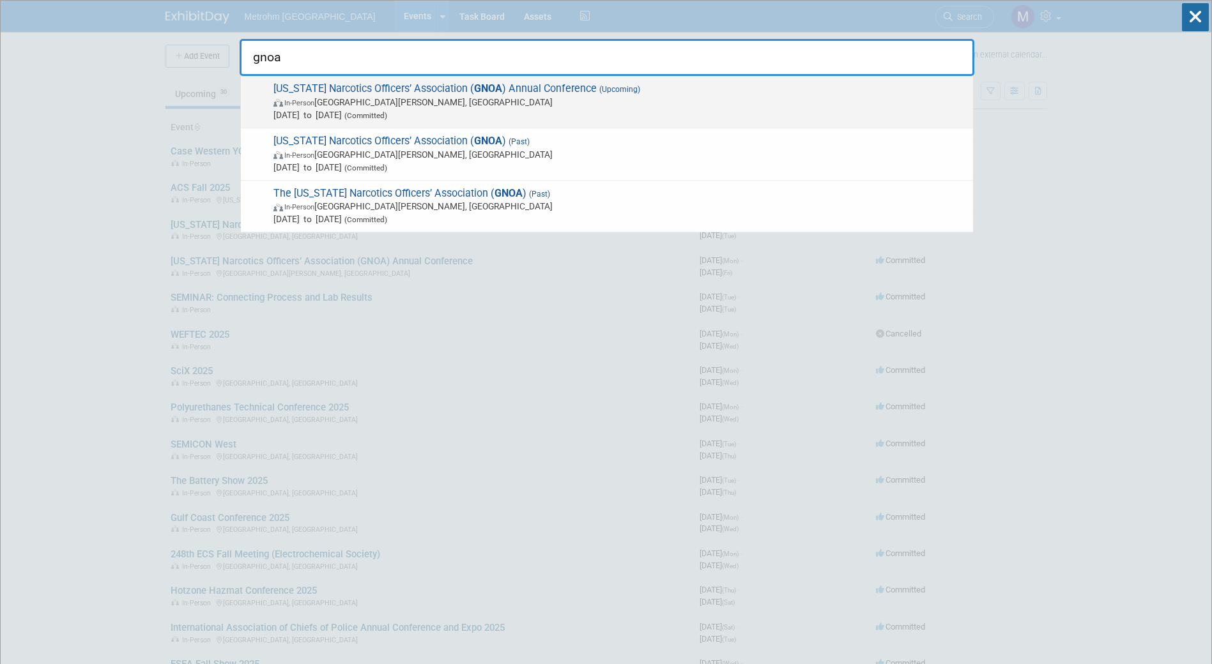
click at [479, 118] on span "Aug 25, 2025 to Aug 29, 2025 (Committed)" at bounding box center [619, 115] width 693 height 13
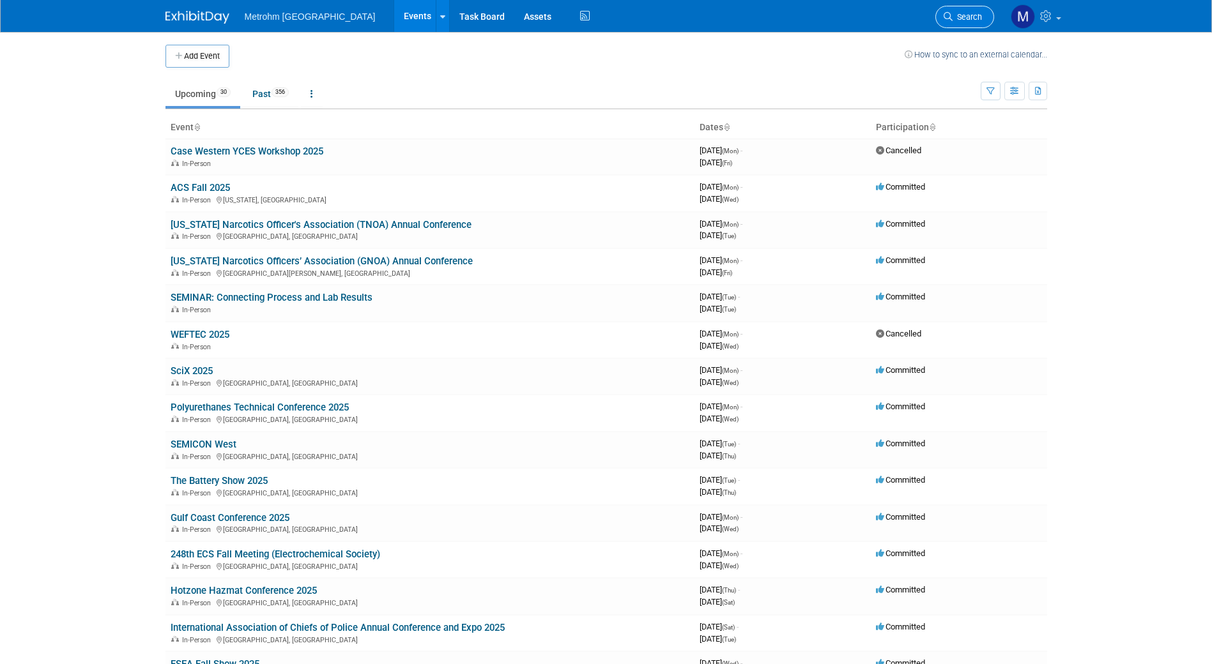
click at [966, 22] on link "Search" at bounding box center [964, 17] width 59 height 22
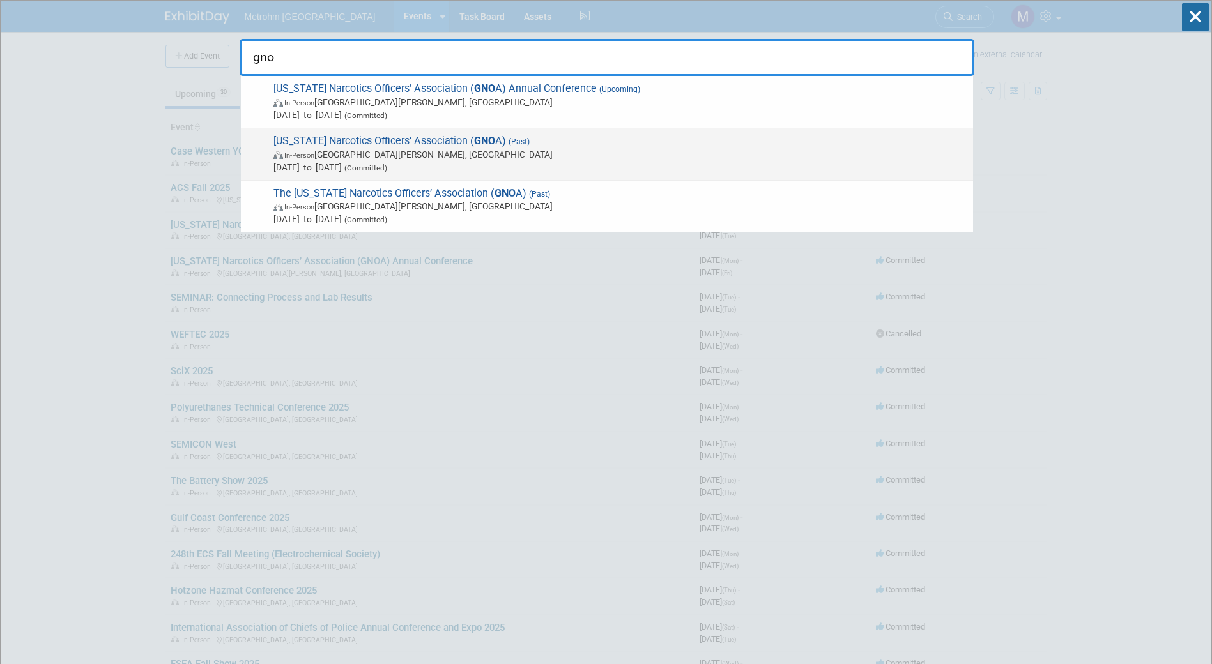
type input "gno"
click at [706, 157] on span "In-Person St. Simons Island, GA" at bounding box center [619, 154] width 693 height 13
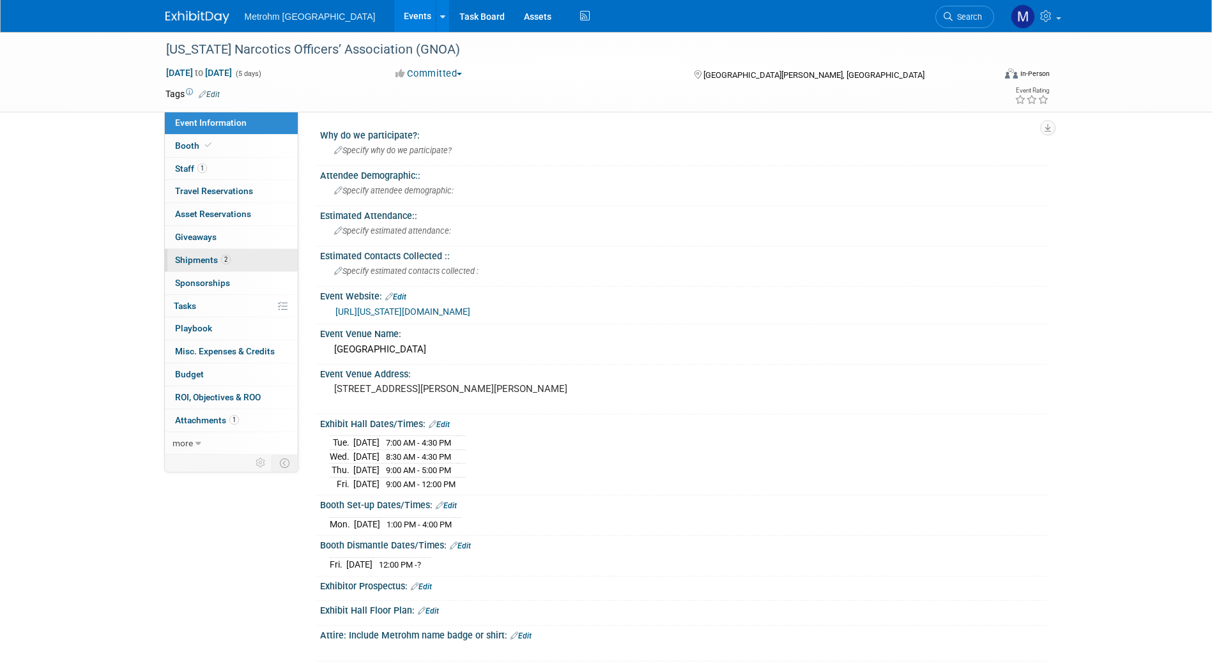
click at [218, 259] on span "Shipments 2" at bounding box center [203, 260] width 56 height 10
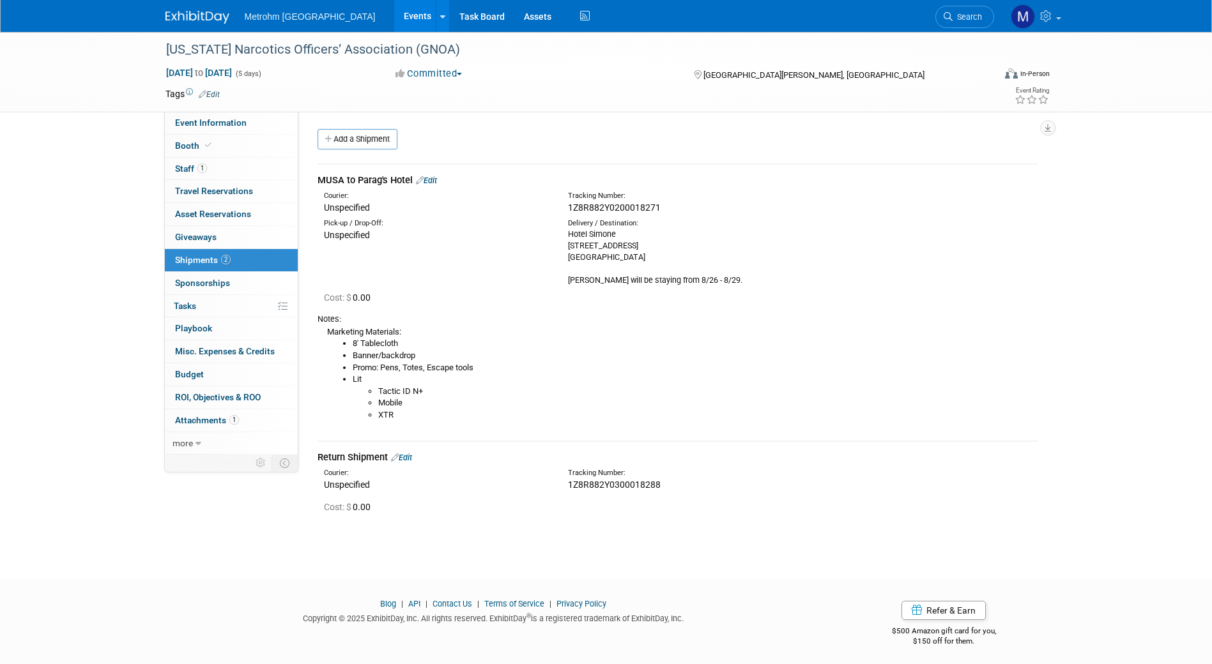
click at [215, 21] on img at bounding box center [197, 17] width 64 height 13
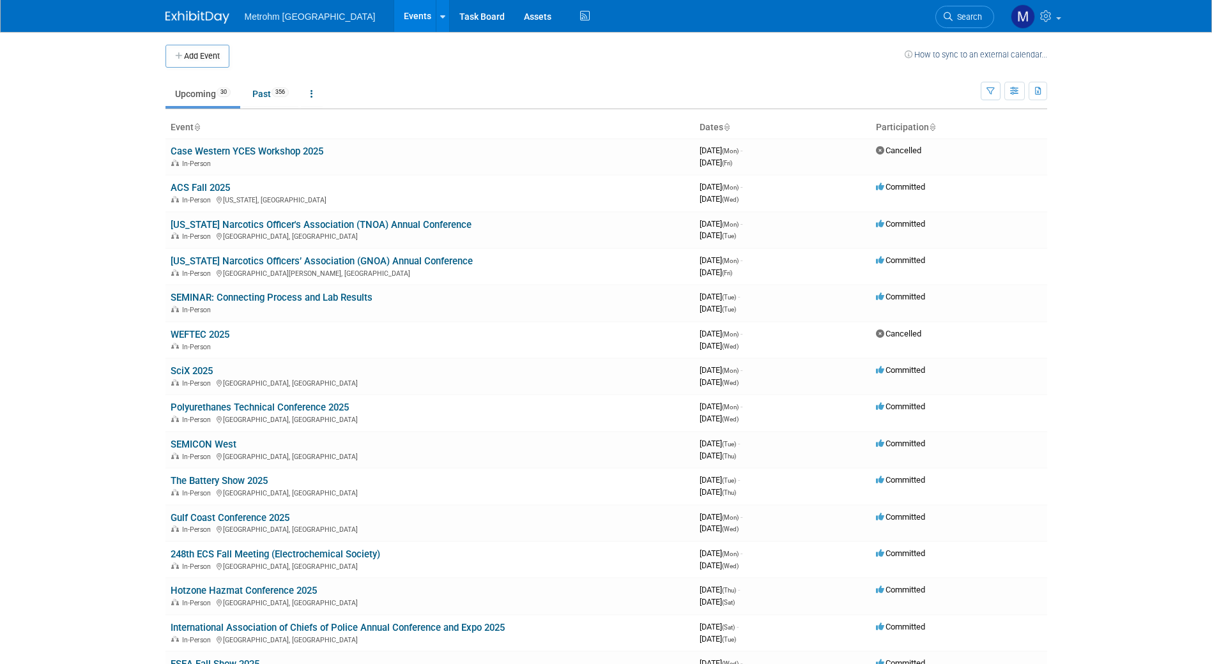
click at [195, 92] on link "Upcoming 30" at bounding box center [202, 94] width 75 height 24
click at [351, 224] on link "[US_STATE] Narcotics Officer's Association (TNOA) Annual Conference" at bounding box center [321, 224] width 301 height 11
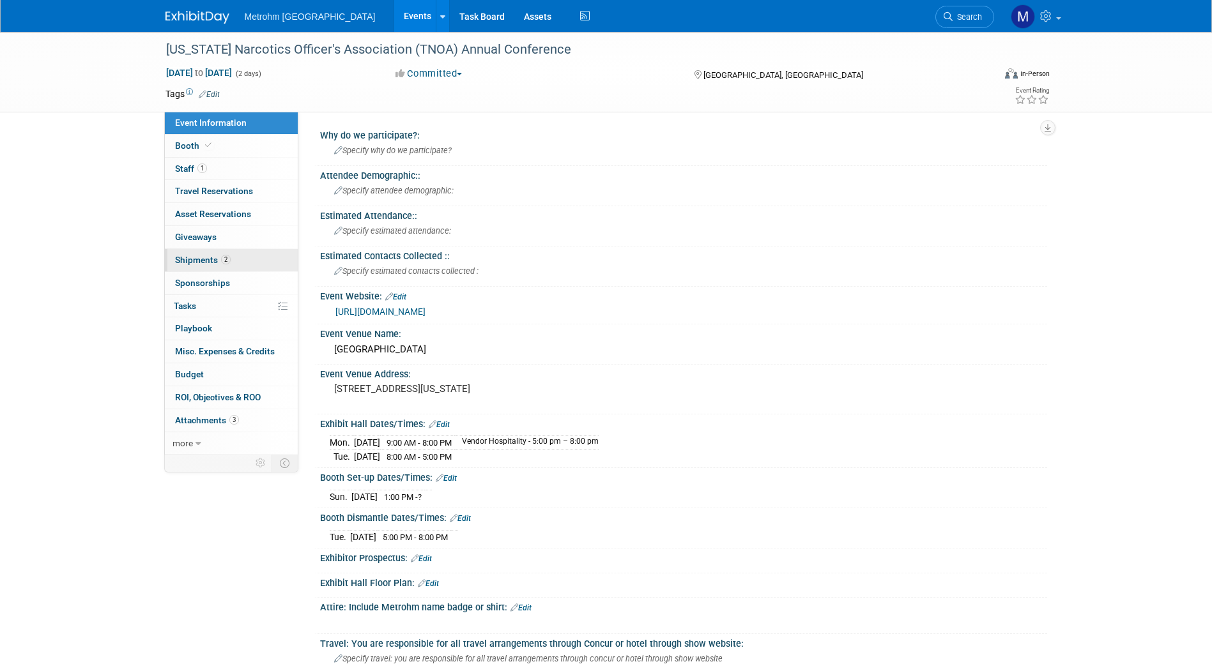
click at [213, 267] on link "2 Shipments 2" at bounding box center [231, 260] width 133 height 22
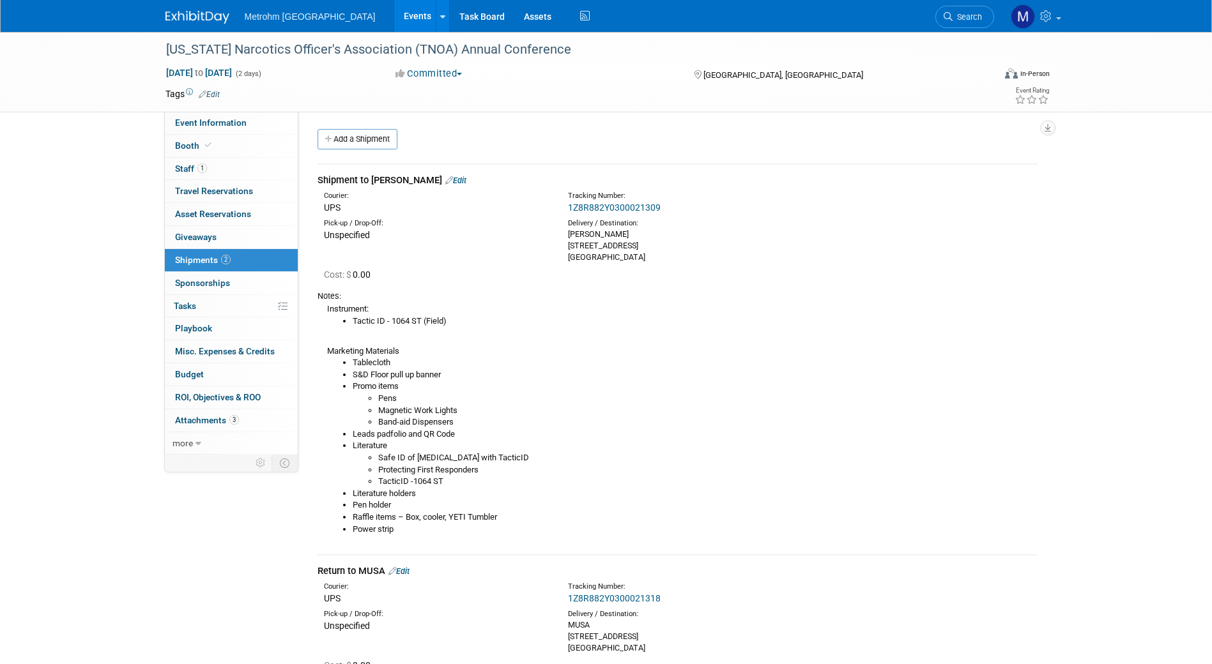
click at [581, 203] on link "1Z8R882Y0300021309" at bounding box center [614, 208] width 93 height 10
click at [821, 212] on div "1Z8R882Y0300021309" at bounding box center [711, 207] width 286 height 13
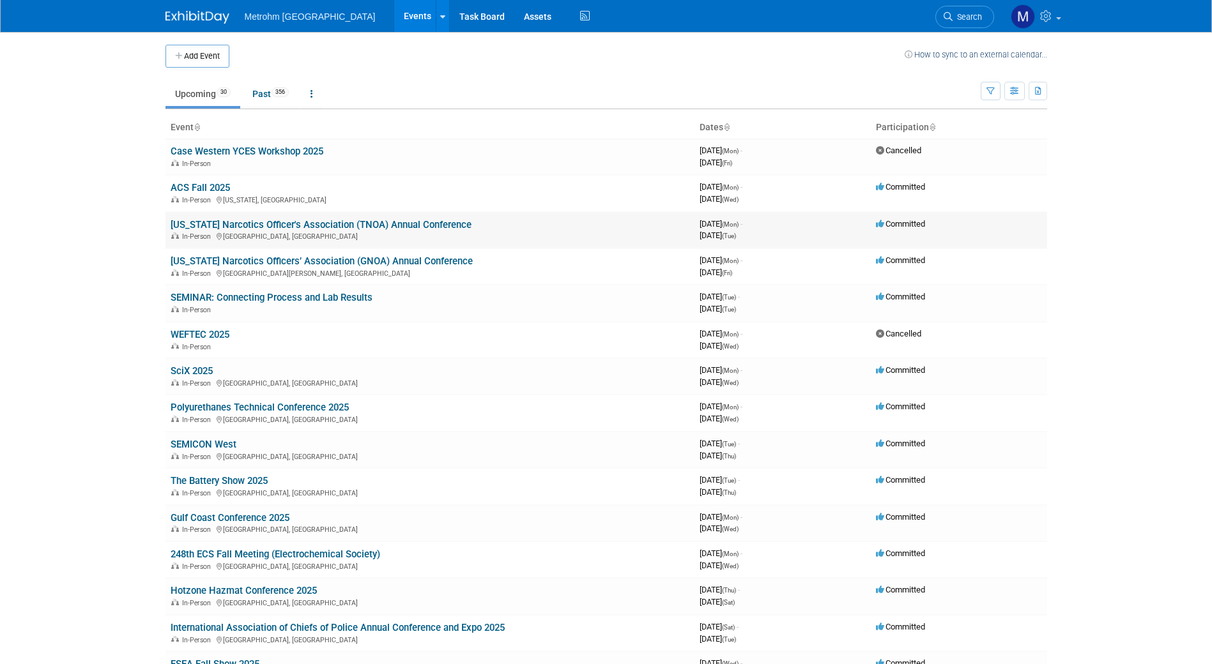
click at [215, 227] on link "[US_STATE] Narcotics Officer's Association (TNOA) Annual Conference" at bounding box center [321, 224] width 301 height 11
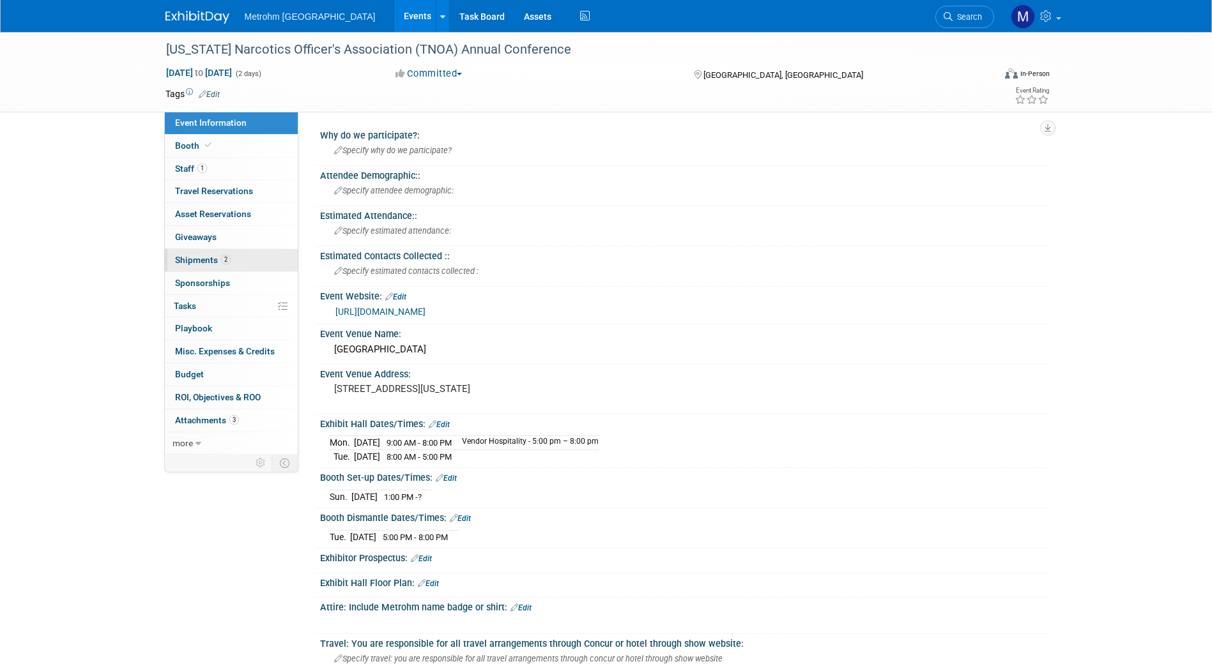
click at [245, 250] on link "2 Shipments 2" at bounding box center [231, 260] width 133 height 22
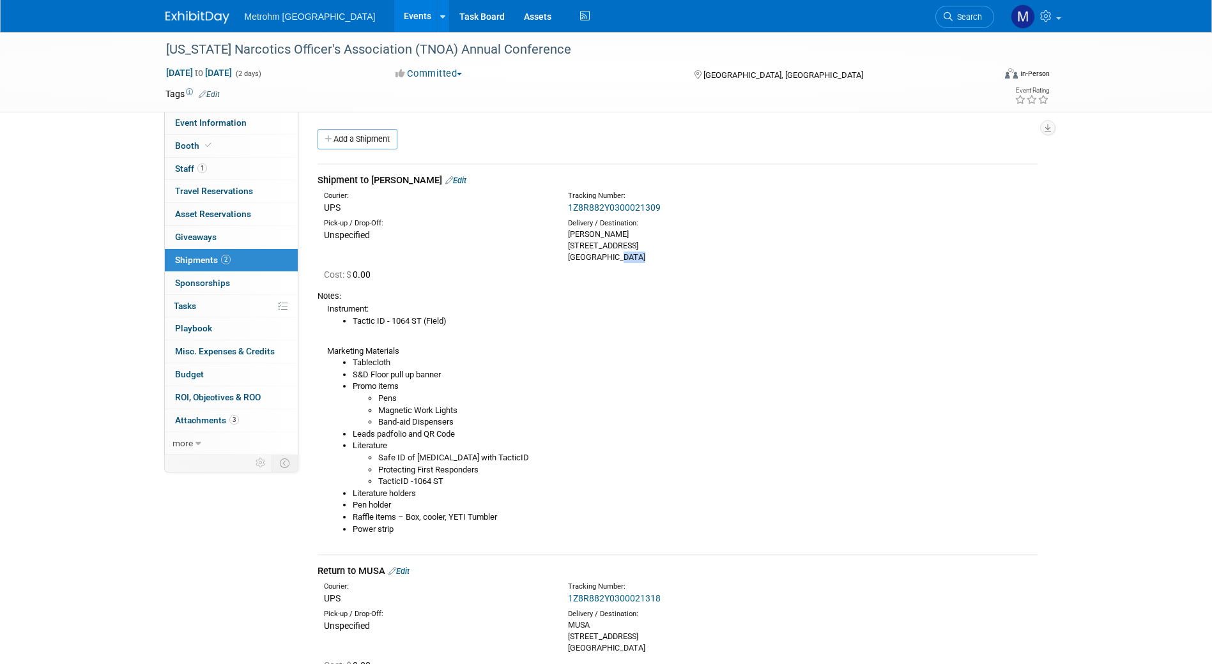
drag, startPoint x: 647, startPoint y: 255, endPoint x: 622, endPoint y: 257, distance: 24.4
click at [622, 257] on div "[PERSON_NAME] [STREET_ADDRESS]" at bounding box center [680, 246] width 225 height 34
copy div "77019"
